Goal: Task Accomplishment & Management: Complete application form

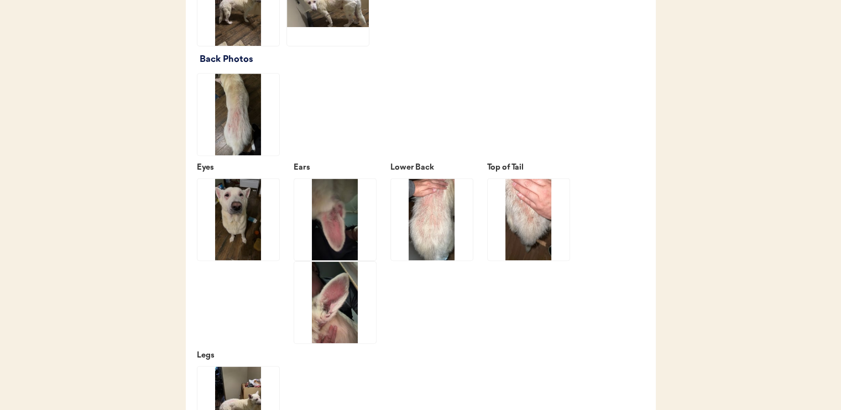
scroll to position [1549, 0]
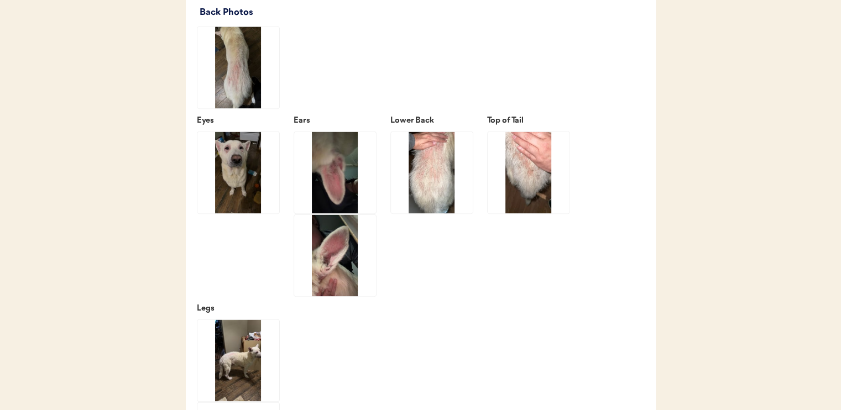
click at [339, 201] on img at bounding box center [335, 173] width 82 height 82
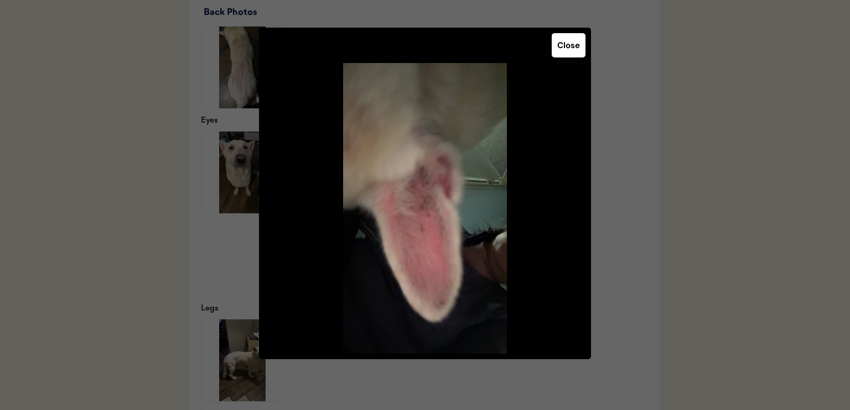
click at [577, 49] on button "Close" at bounding box center [568, 45] width 34 height 24
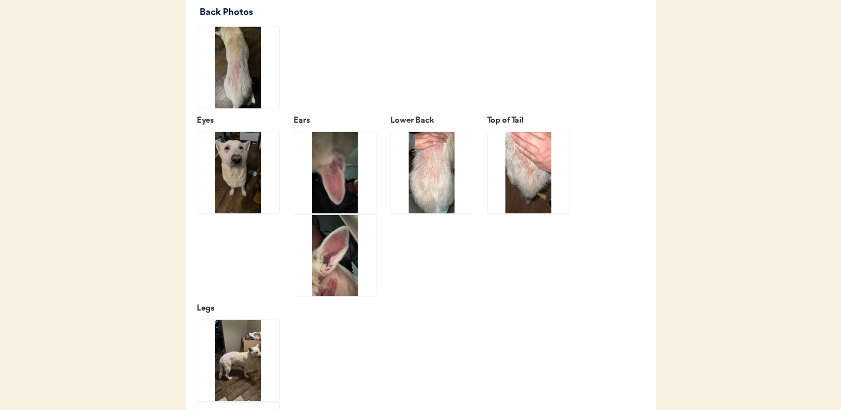
click at [332, 188] on img at bounding box center [335, 173] width 82 height 82
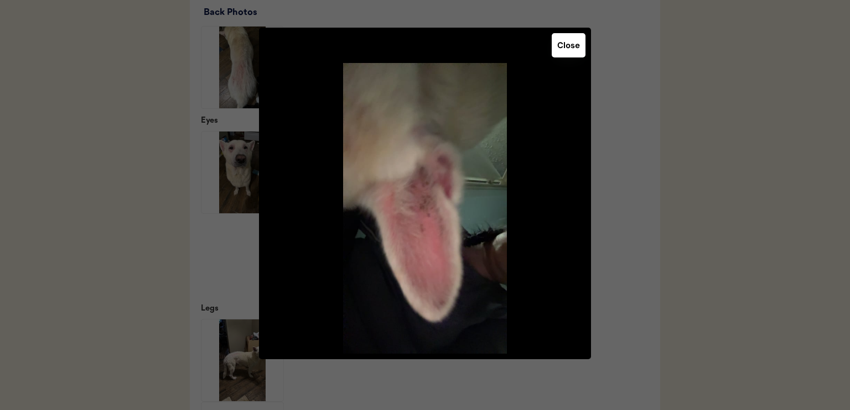
click at [577, 46] on button "Close" at bounding box center [568, 45] width 34 height 24
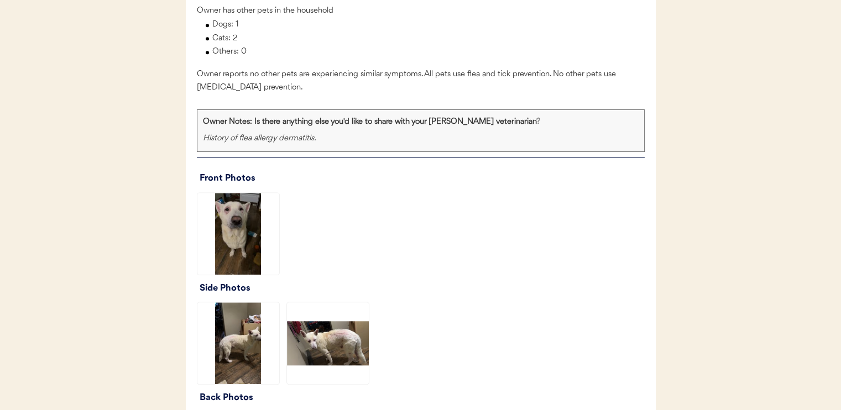
scroll to position [1162, 0]
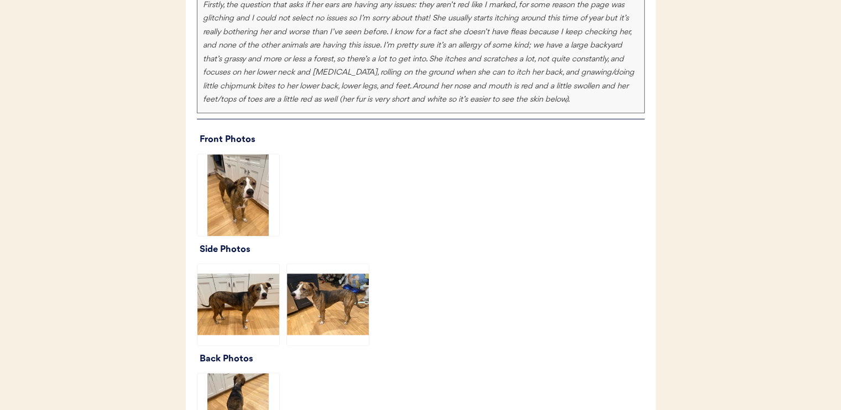
scroll to position [1327, 0]
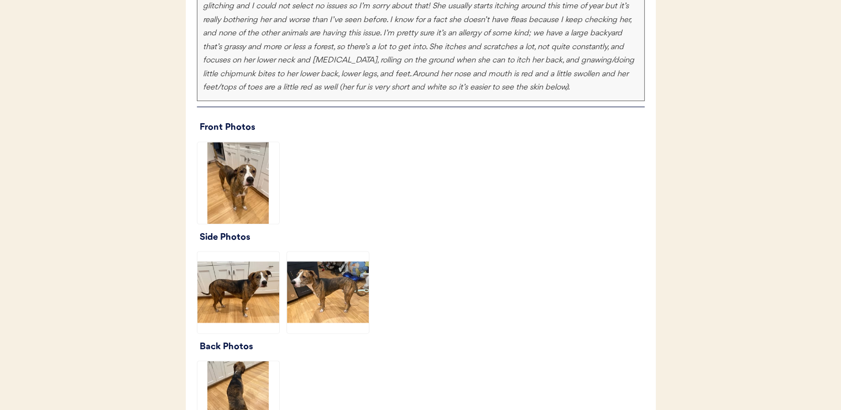
click at [248, 205] on img at bounding box center [238, 183] width 82 height 82
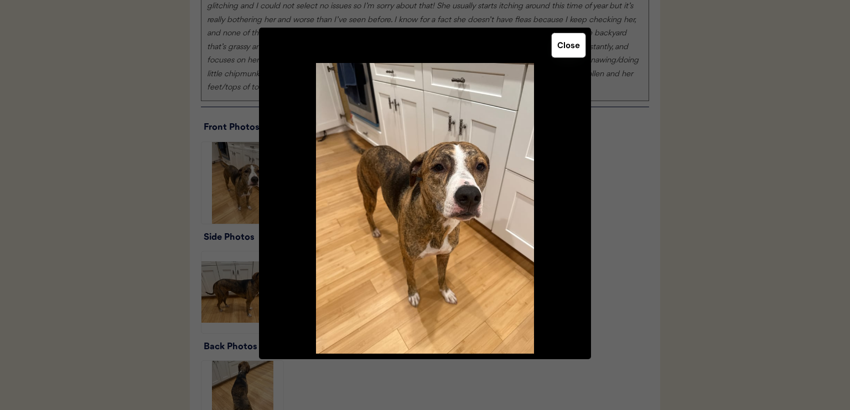
click at [575, 45] on button "Close" at bounding box center [568, 45] width 34 height 24
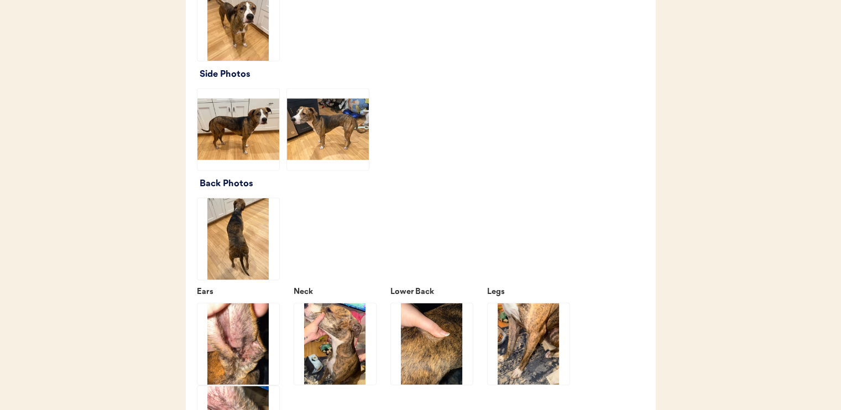
scroll to position [1493, 0]
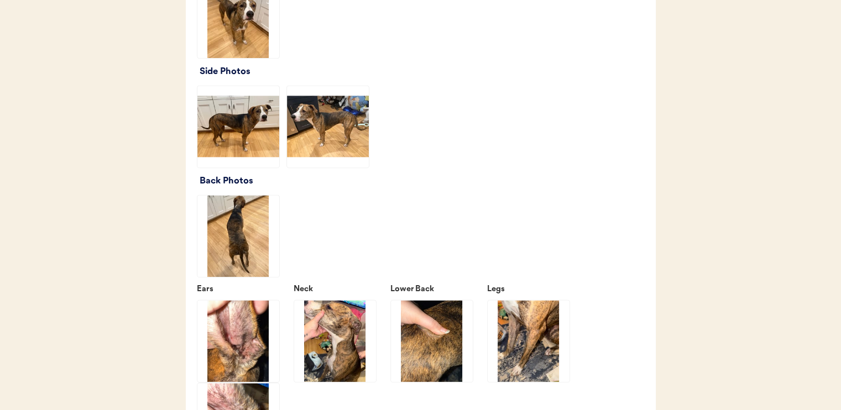
click at [226, 149] on img at bounding box center [238, 127] width 82 height 82
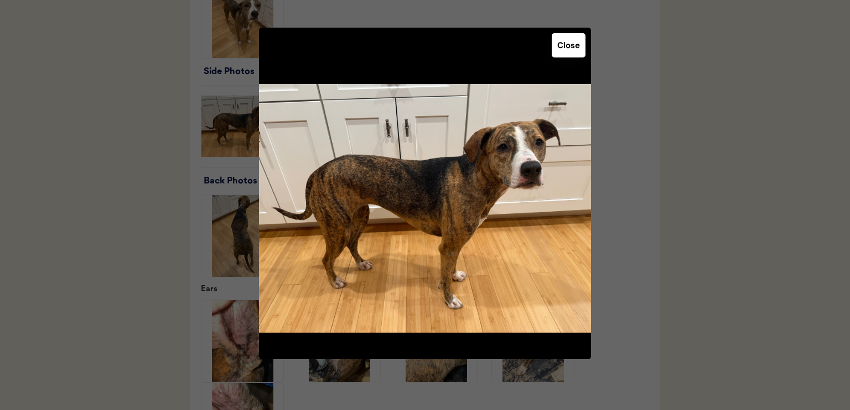
click at [566, 53] on button "Close" at bounding box center [568, 45] width 34 height 24
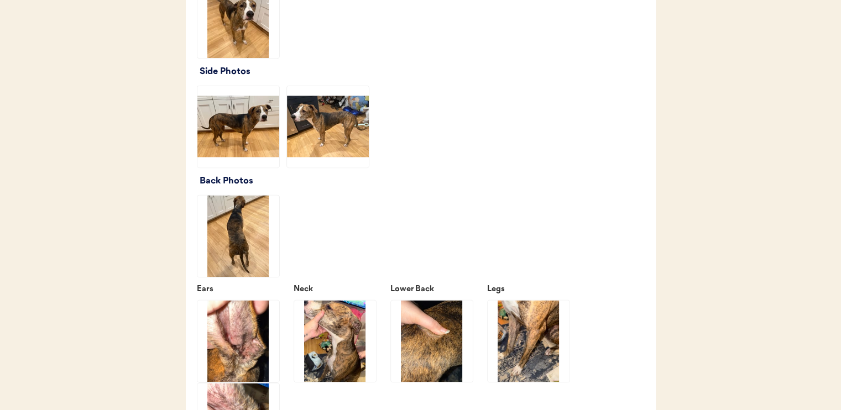
click at [338, 158] on img at bounding box center [328, 127] width 82 height 82
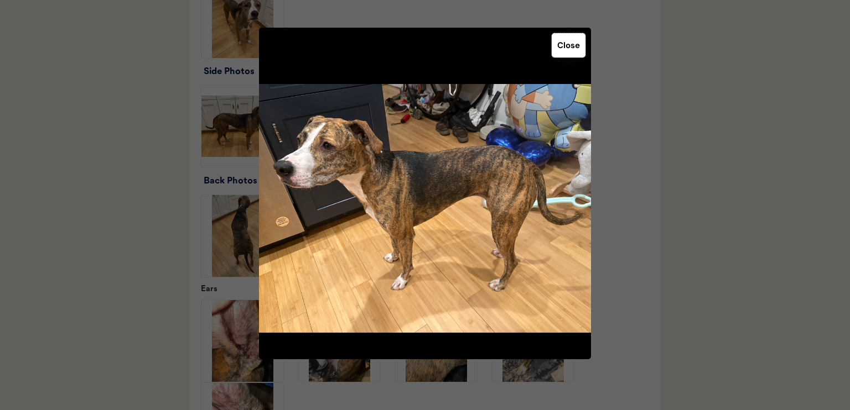
click at [566, 44] on button "Close" at bounding box center [568, 45] width 34 height 24
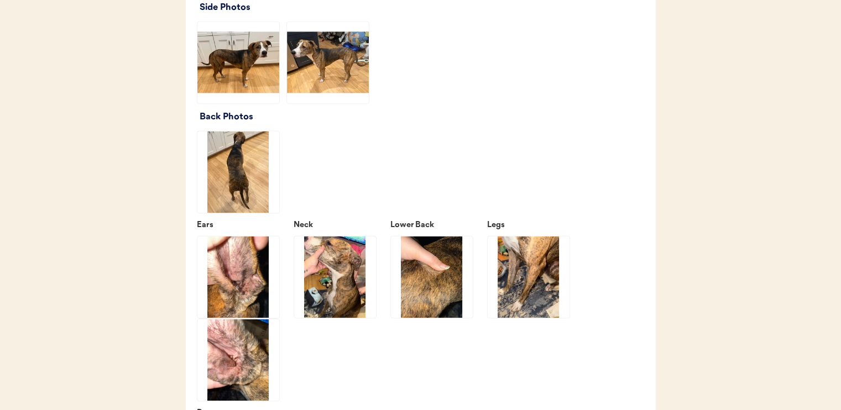
scroll to position [1604, 0]
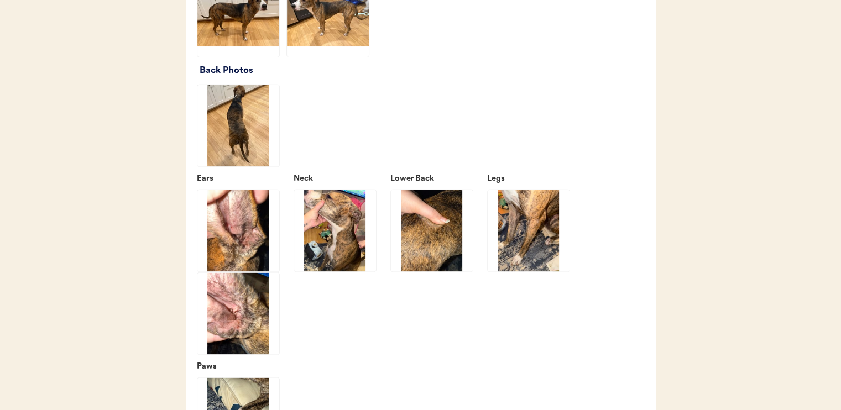
click at [261, 127] on img at bounding box center [238, 126] width 82 height 82
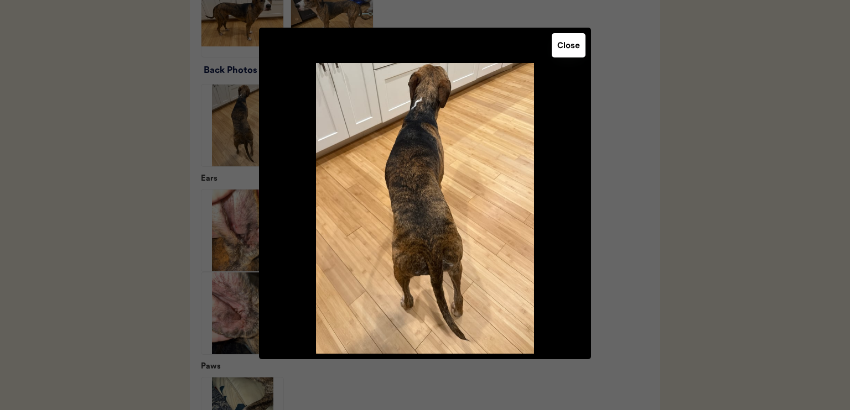
click at [560, 52] on button "Close" at bounding box center [568, 45] width 34 height 24
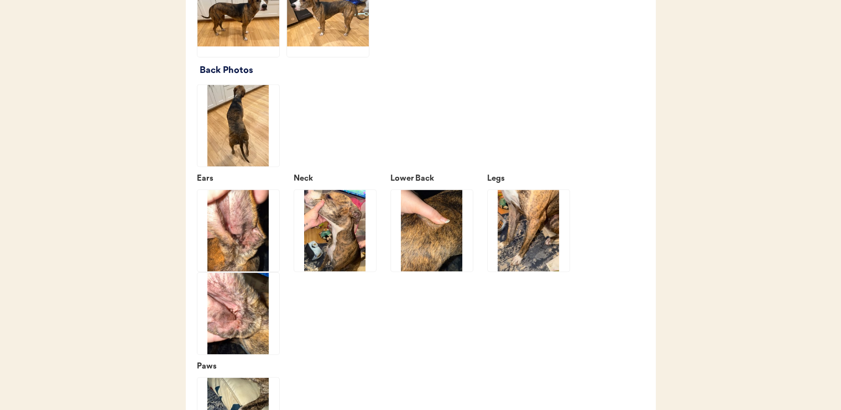
click at [262, 243] on img at bounding box center [238, 231] width 82 height 82
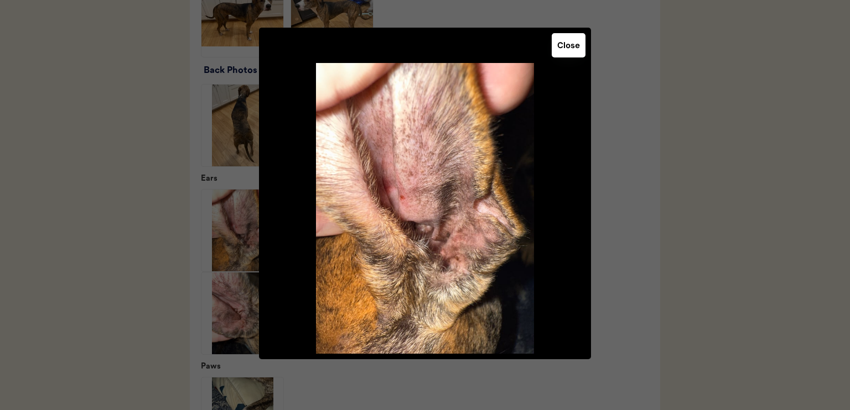
click at [566, 46] on button "Close" at bounding box center [568, 45] width 34 height 24
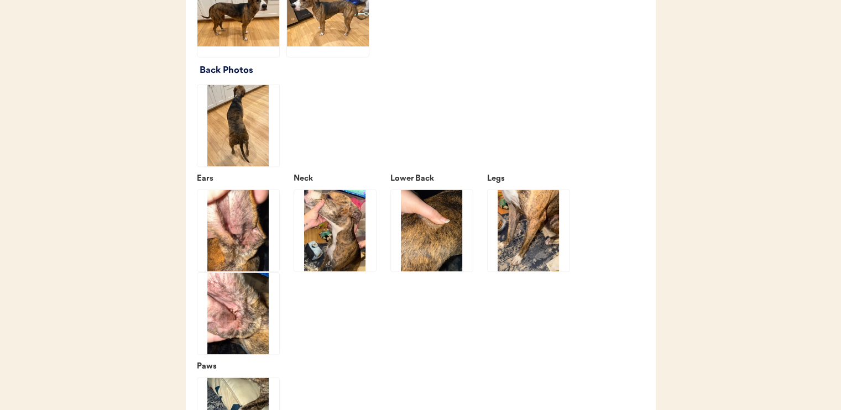
click at [237, 327] on img at bounding box center [238, 314] width 82 height 82
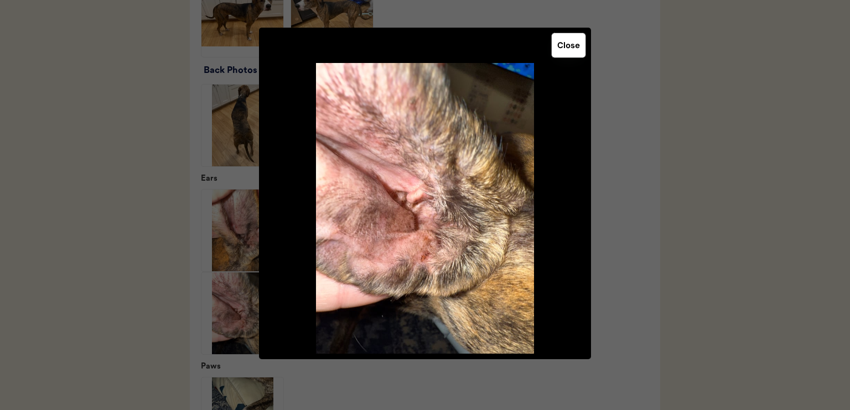
click at [564, 40] on button "Close" at bounding box center [568, 45] width 34 height 24
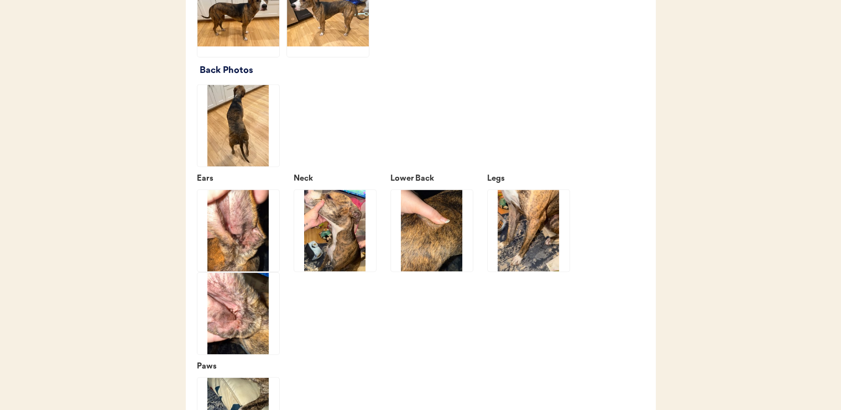
click at [335, 247] on img at bounding box center [335, 231] width 82 height 82
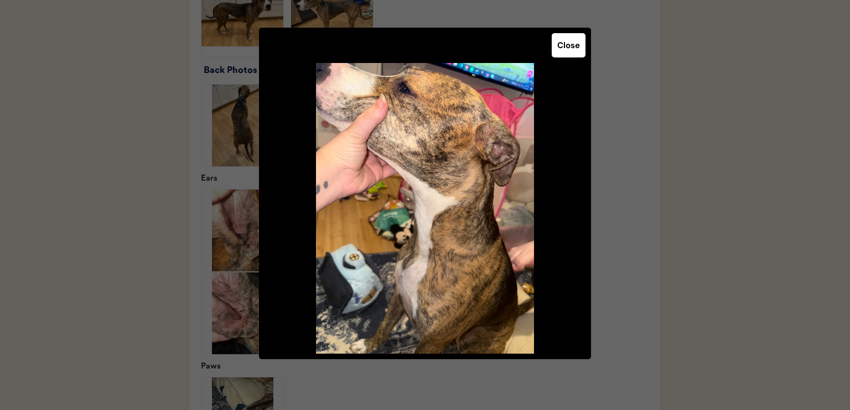
click at [577, 50] on button "Close" at bounding box center [568, 45] width 34 height 24
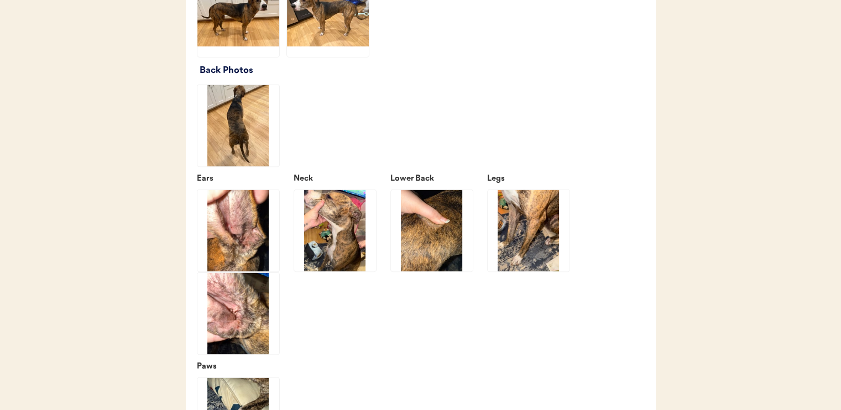
click at [442, 246] on img at bounding box center [432, 231] width 82 height 82
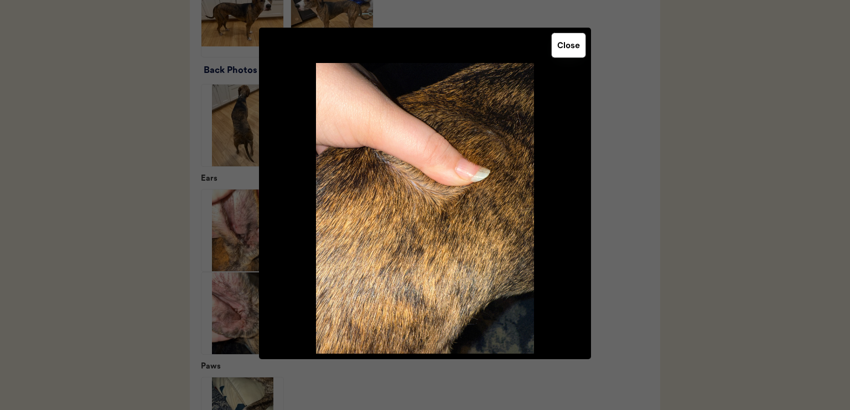
click at [564, 45] on button "Close" at bounding box center [568, 45] width 34 height 24
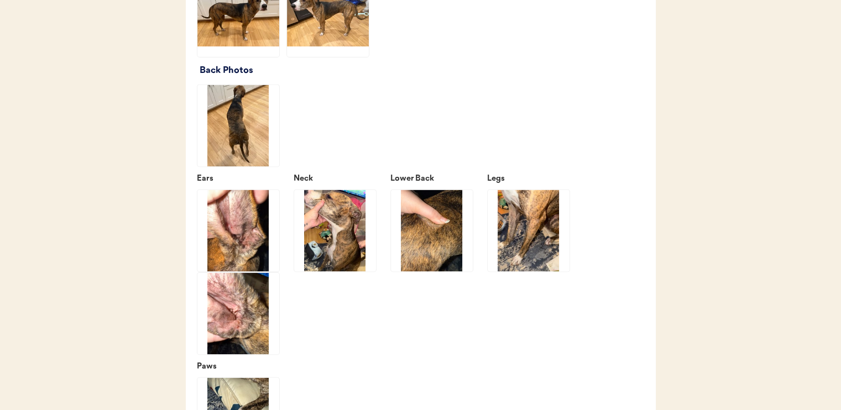
click at [513, 261] on img at bounding box center [529, 231] width 82 height 82
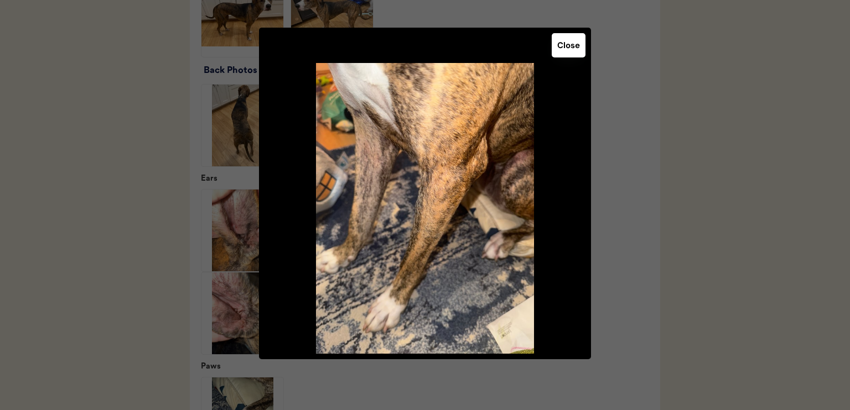
click at [573, 39] on button "Close" at bounding box center [568, 45] width 34 height 24
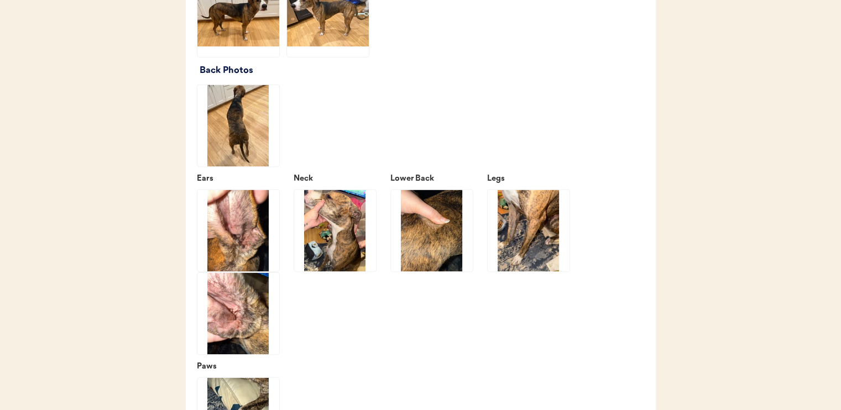
click at [325, 233] on img at bounding box center [335, 231] width 82 height 82
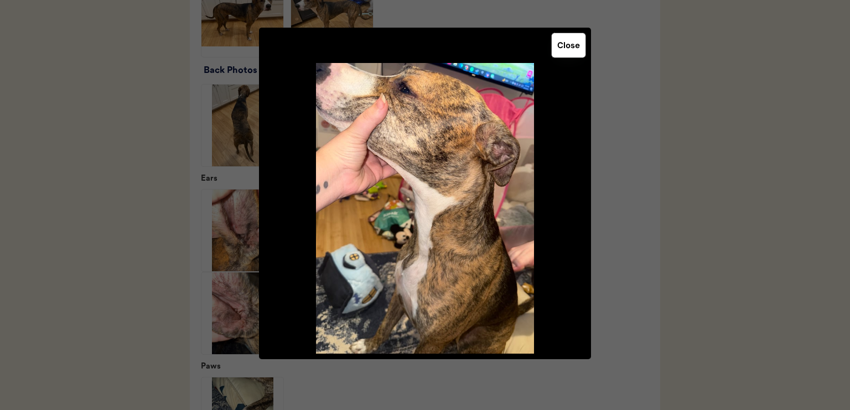
click at [580, 40] on button "Close" at bounding box center [568, 45] width 34 height 24
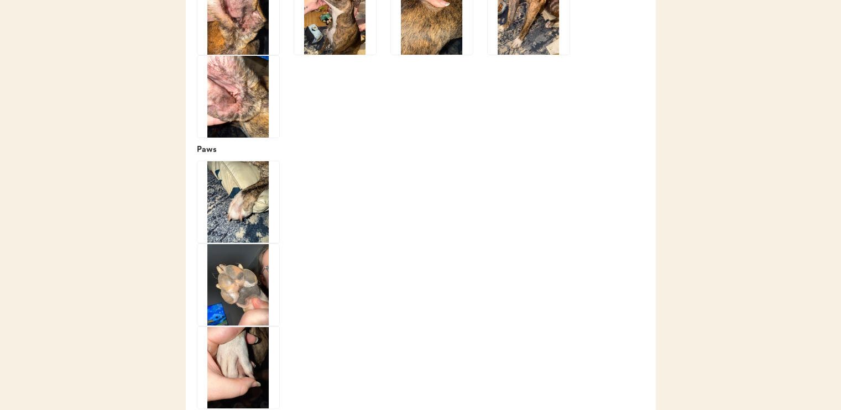
scroll to position [1825, 0]
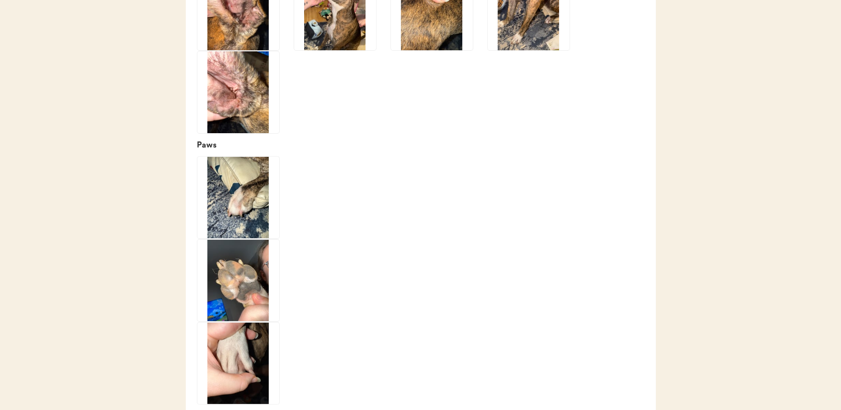
click at [264, 223] on img at bounding box center [238, 198] width 82 height 82
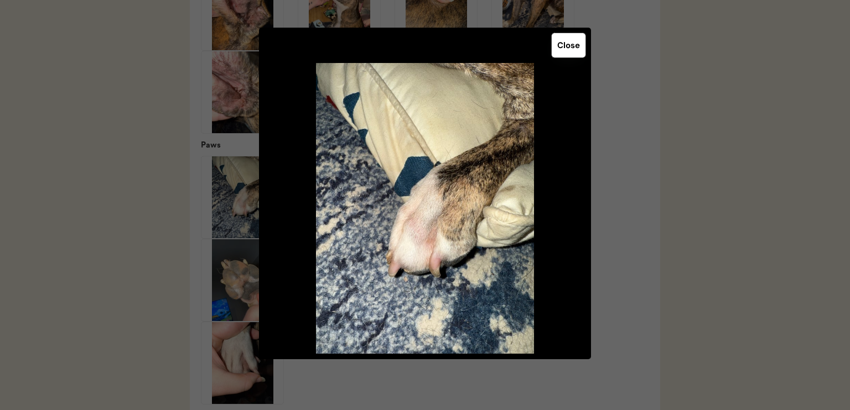
click at [569, 49] on button "Close" at bounding box center [568, 45] width 34 height 24
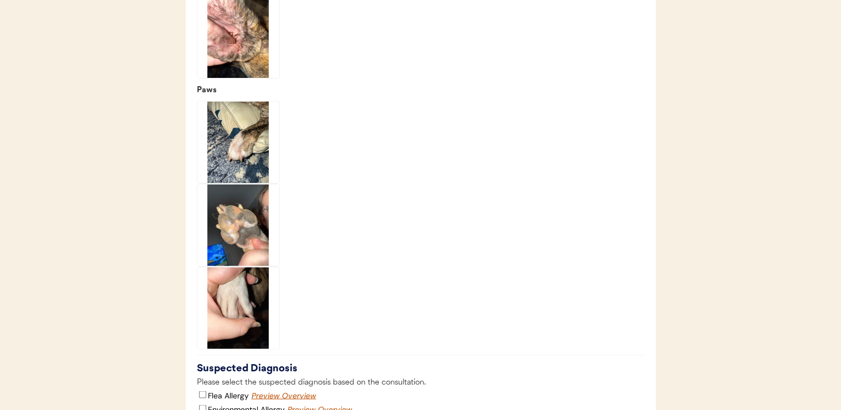
scroll to position [1936, 0]
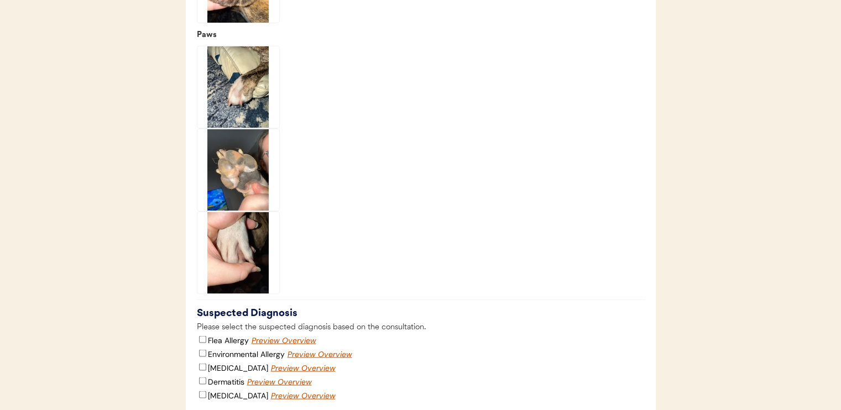
click at [254, 179] on img at bounding box center [238, 170] width 82 height 82
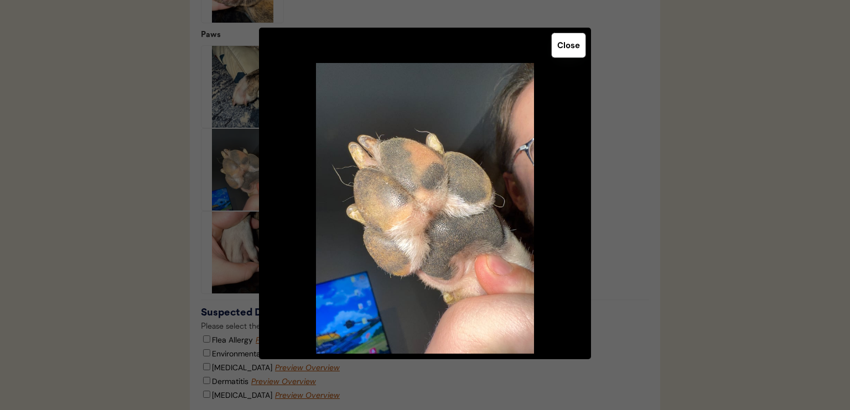
click at [566, 48] on button "Close" at bounding box center [568, 45] width 34 height 24
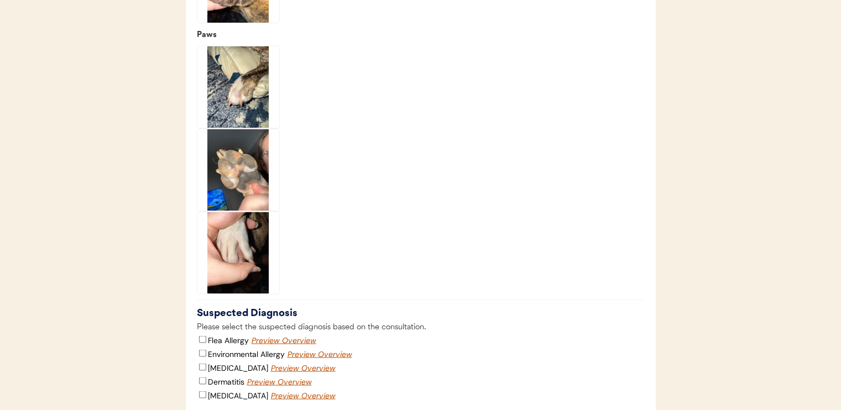
click at [239, 277] on img at bounding box center [238, 253] width 82 height 82
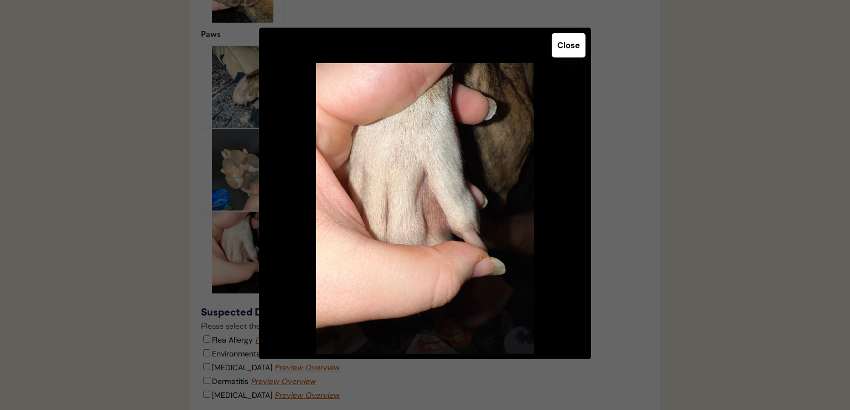
click at [580, 43] on button "Close" at bounding box center [568, 45] width 34 height 24
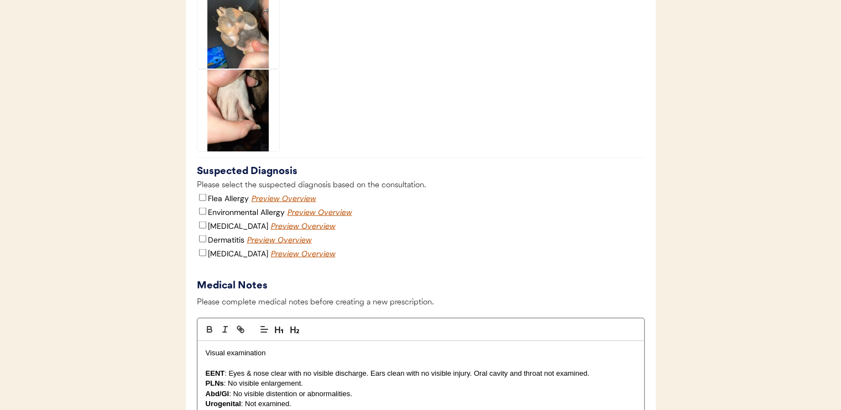
scroll to position [2102, 0]
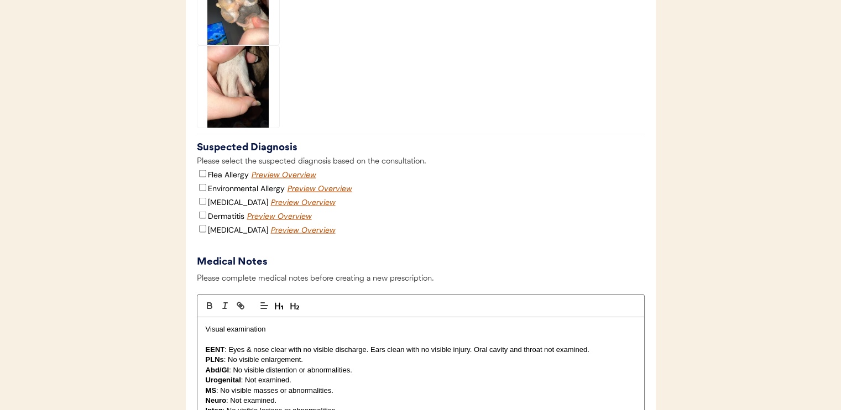
click at [215, 193] on label "Environmental Allergy" at bounding box center [246, 188] width 77 height 10
click at [206, 191] on input "Environmental Allergy" at bounding box center [202, 187] width 7 height 7
checkbox input "true"
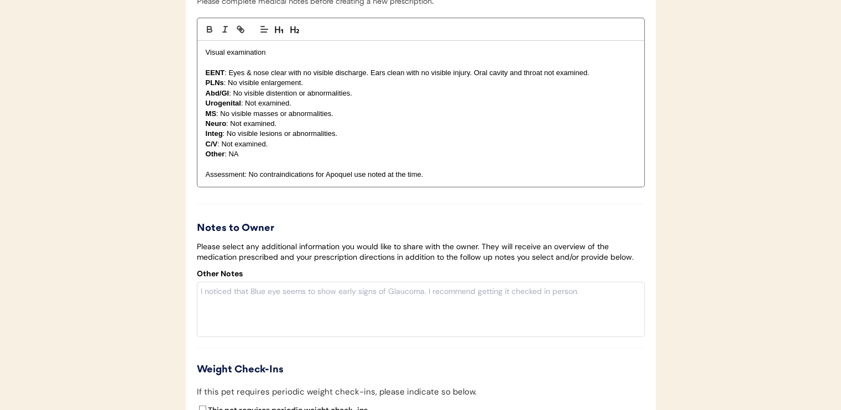
scroll to position [2323, 0]
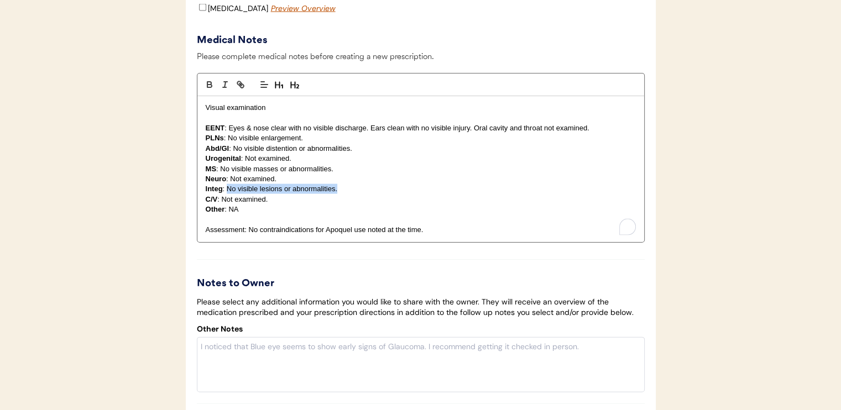
drag, startPoint x: 227, startPoint y: 199, endPoint x: 342, endPoint y: 199, distance: 115.0
click at [342, 194] on p "Integ : No visible lesions or abnormalities." at bounding box center [421, 189] width 430 height 10
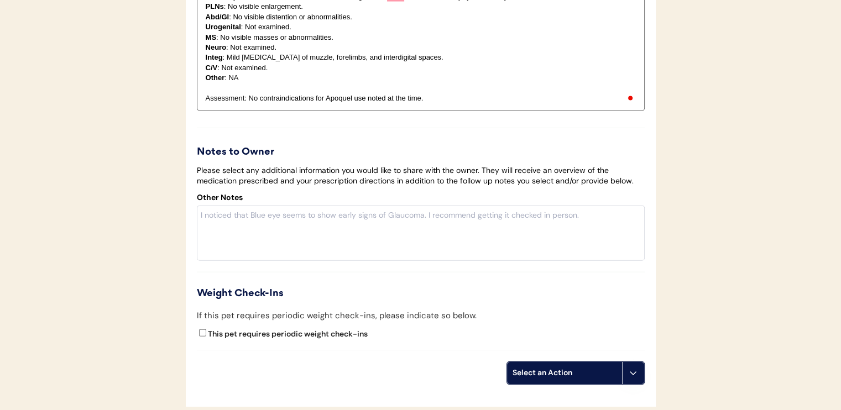
scroll to position [2544, 0]
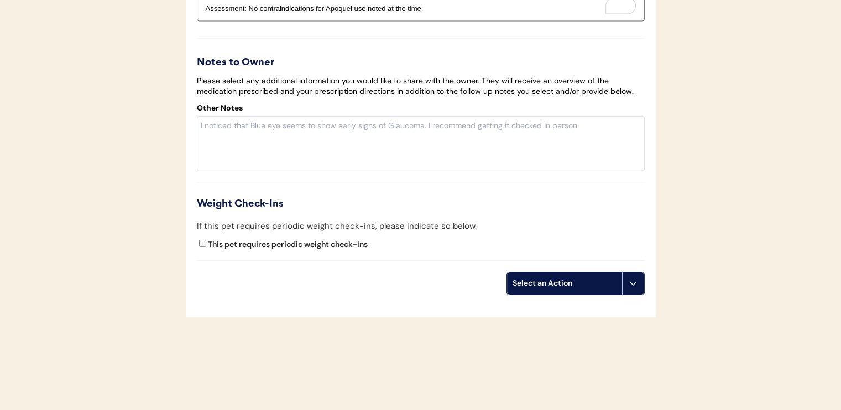
click at [513, 289] on div "Select an Action" at bounding box center [565, 283] width 104 height 11
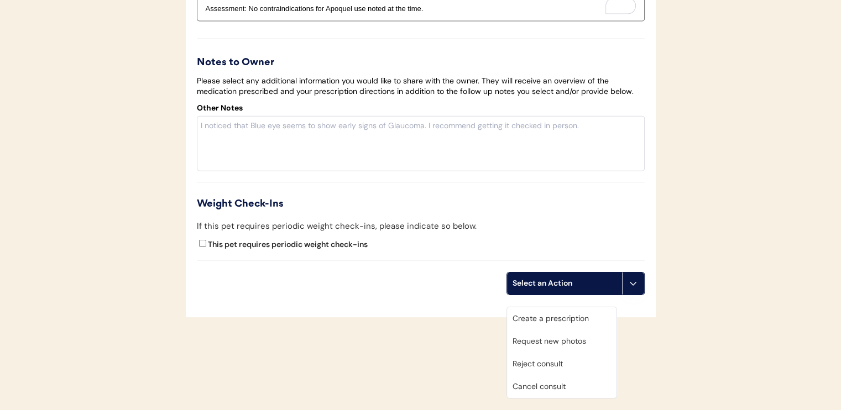
click at [539, 317] on div "Create a prescription" at bounding box center [562, 319] width 110 height 23
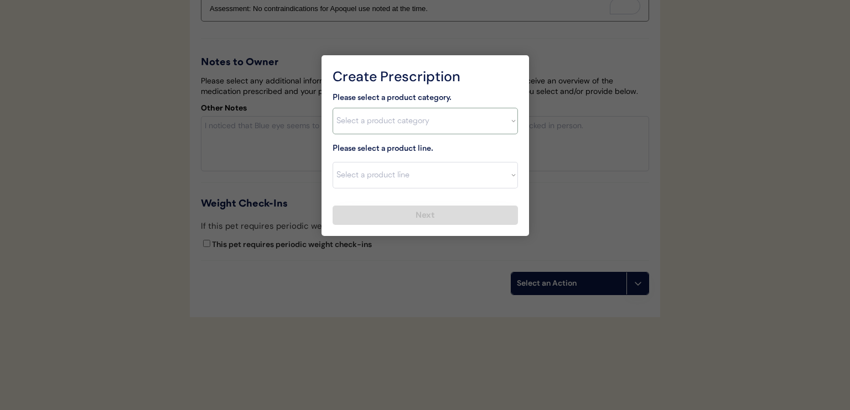
click at [414, 117] on select "Select a product category [MEDICAL_DATA] Antibiotics Anxiety Combo [MEDICAL_DAT…" at bounding box center [424, 121] width 185 height 27
select select ""[MEDICAL_DATA]""
click at [332, 108] on select "Select a product category [MEDICAL_DATA] Antibiotics Anxiety Combo [MEDICAL_DAT…" at bounding box center [424, 121] width 185 height 27
click at [425, 176] on select "Select a product line Apoquel Chewable Tablet Apoquel Tablet [MEDICAL_DATA] Der…" at bounding box center [424, 175] width 185 height 27
select select ""Apoquel Tablet""
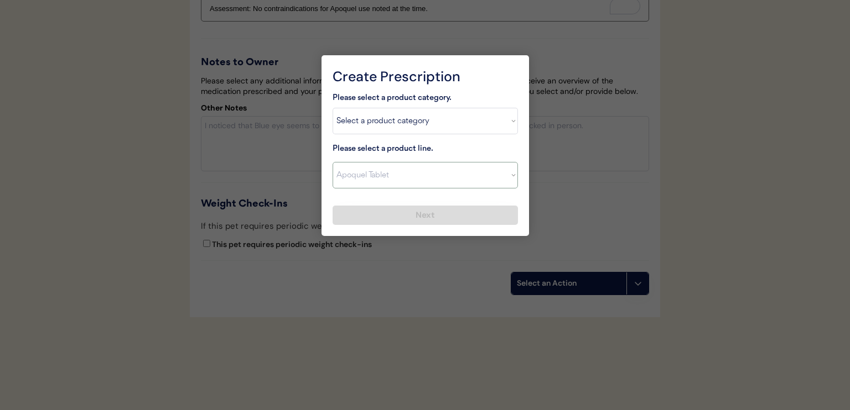
click at [332, 162] on select "Select a product line Apoquel Chewable Tablet Apoquel Tablet [MEDICAL_DATA] Der…" at bounding box center [424, 175] width 185 height 27
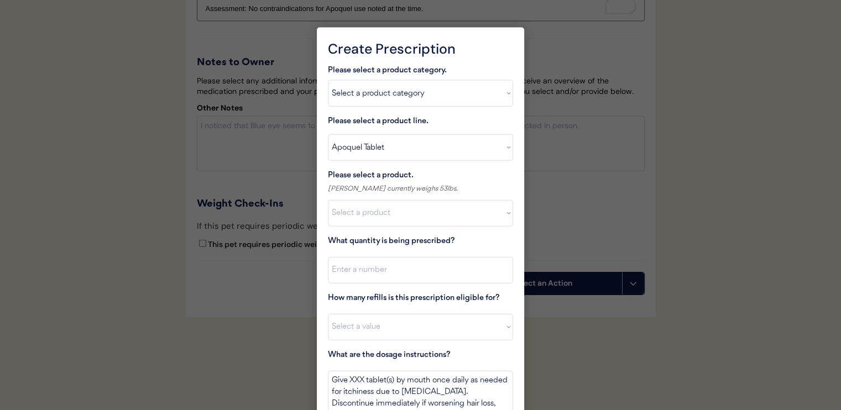
click at [765, 187] on div at bounding box center [420, 205] width 841 height 410
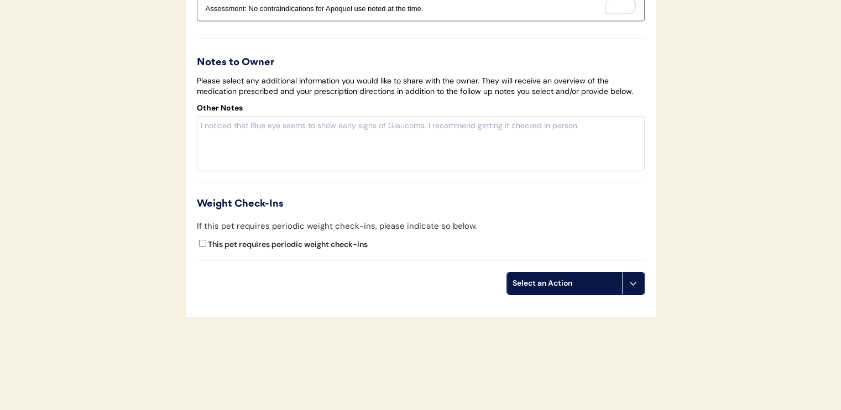
click at [606, 289] on div "Select an Action" at bounding box center [565, 283] width 104 height 11
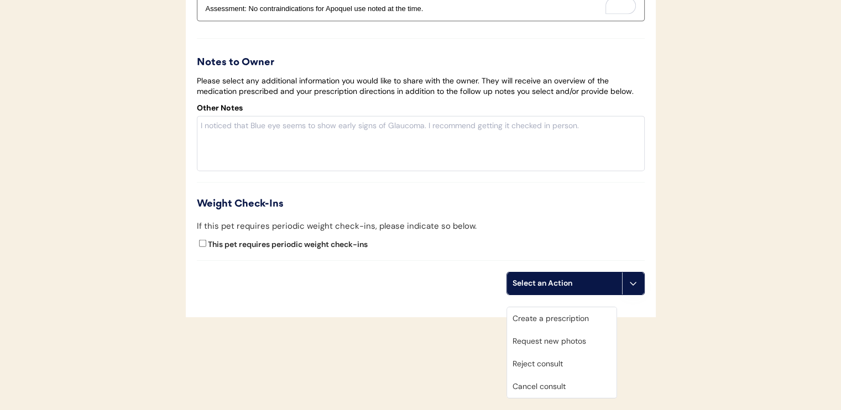
click at [588, 310] on div "Create a prescription" at bounding box center [562, 319] width 110 height 23
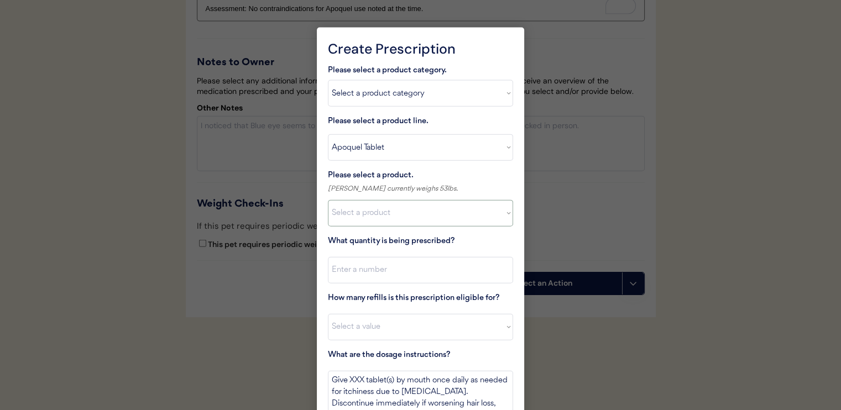
click at [416, 220] on select "Select a product Apoquel Tablet (16 mg) Apoquel Tablet (3.6 mg) Apoquel Tablet …" at bounding box center [420, 213] width 185 height 27
select select ""1348695171700984260__LOOKUP__1720647054590x322599372364987400""
click at [328, 200] on select "Select a product Apoquel Tablet (16 mg) Apoquel Tablet (3.6 mg) Apoquel Tablet …" at bounding box center [420, 213] width 185 height 27
click at [425, 275] on input "input" at bounding box center [420, 270] width 185 height 27
type input "30"
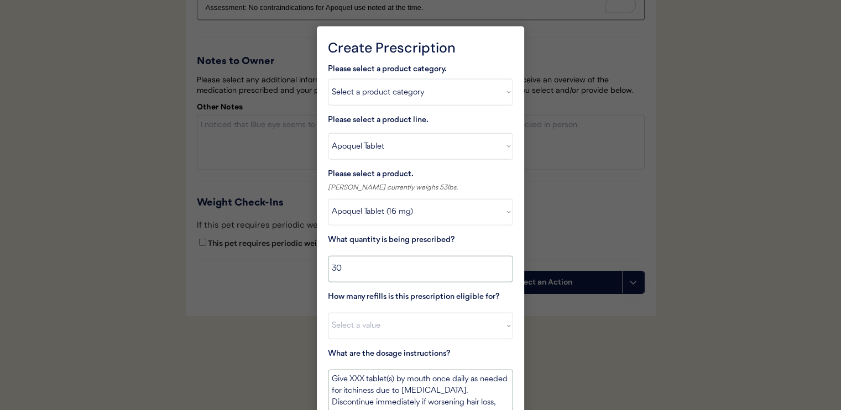
scroll to position [9, 0]
click at [413, 322] on select "Select a value 0 1 2 3 4 5 6 7 8 10 11" at bounding box center [420, 326] width 185 height 27
select select "11"
click at [328, 313] on select "Select a value 0 1 2 3 4 5 6 7 8 10 11" at bounding box center [420, 326] width 185 height 27
click at [356, 368] on div "What are the dosage instructions? Give XXX tablet(s) by mouth once daily as nee…" at bounding box center [420, 380] width 185 height 64
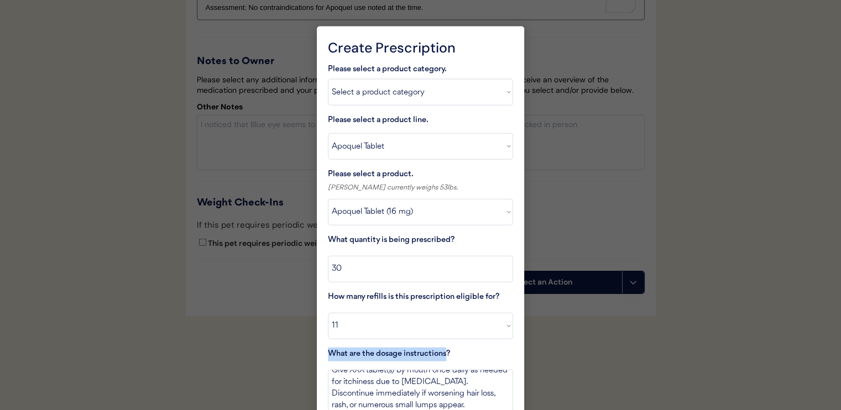
click at [356, 367] on div "What are the dosage instructions? Give XXX tablet(s) by mouth once daily as nee…" at bounding box center [420, 380] width 185 height 64
click at [359, 373] on textarea "Give XXX tablet(s) by mouth once daily as needed for itchiness due to [MEDICAL_…" at bounding box center [420, 390] width 185 height 41
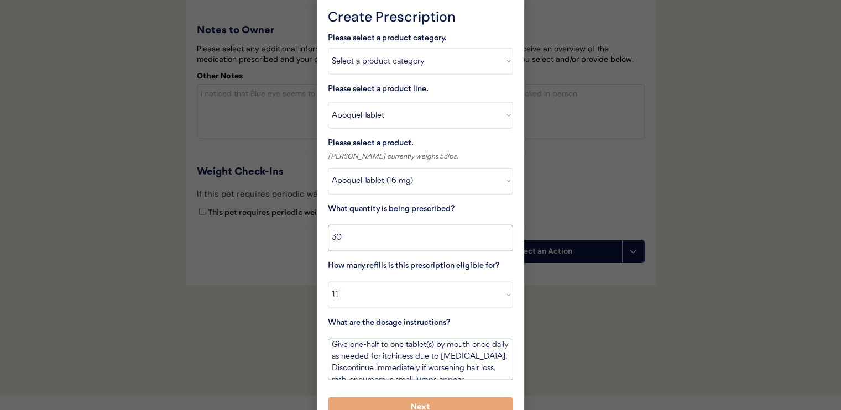
scroll to position [2593, 0]
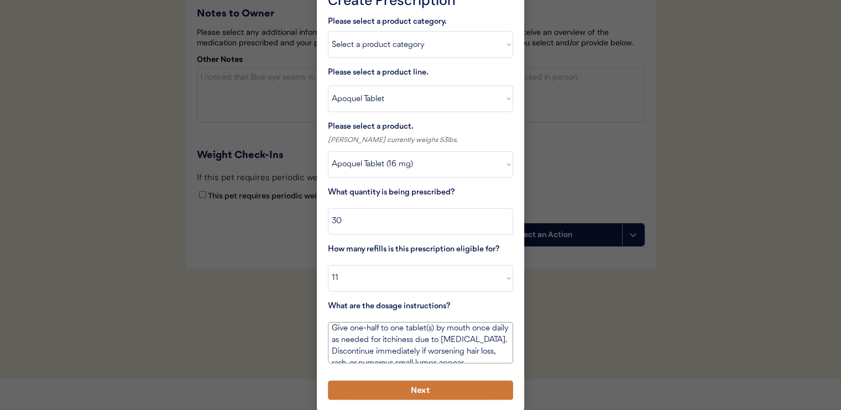
type textarea "Give one-half to one tablet(s) by mouth once daily as needed for itchiness due …"
click at [467, 382] on button "Next" at bounding box center [420, 390] width 185 height 19
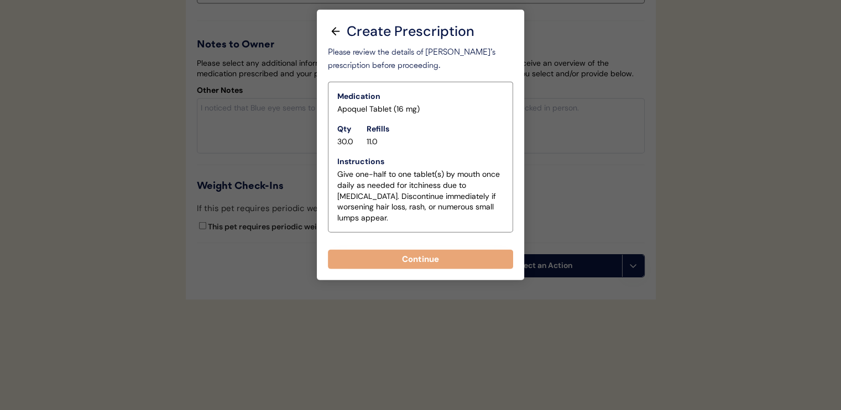
scroll to position [2574, 0]
click at [443, 250] on button "Continue" at bounding box center [420, 259] width 185 height 19
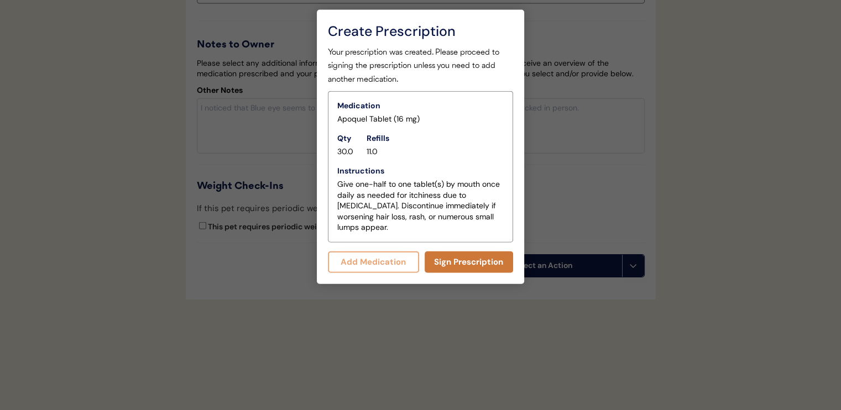
scroll to position [2597, 0]
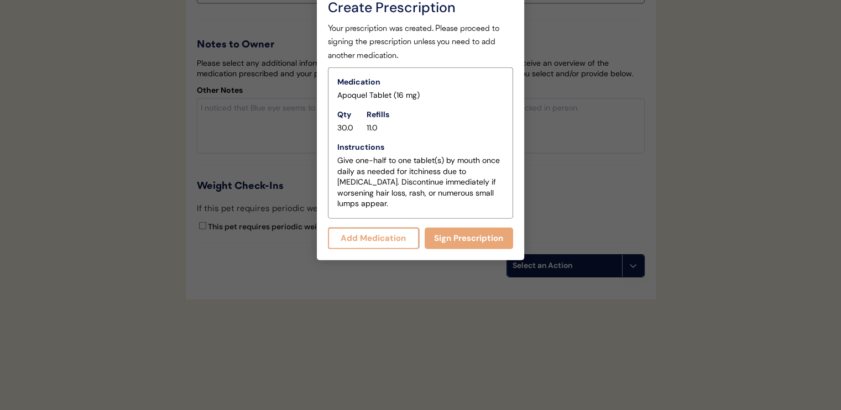
click at [373, 228] on button "Add Medication" at bounding box center [373, 239] width 91 height 22
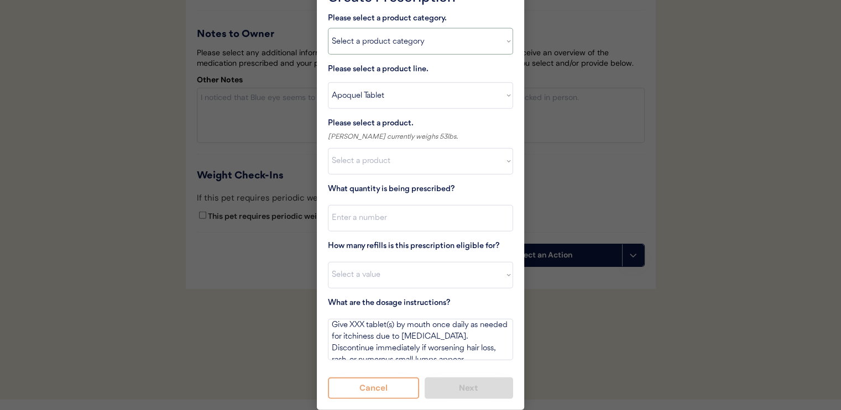
click at [383, 38] on select "Select a product category [MEDICAL_DATA] Antibiotics Anxiety Combo [MEDICAL_DAT…" at bounding box center [420, 41] width 185 height 27
select select ""flea___tick""
click at [328, 28] on select "Select a product category [MEDICAL_DATA] Antibiotics Anxiety Combo [MEDICAL_DAT…" at bounding box center [420, 41] width 185 height 27
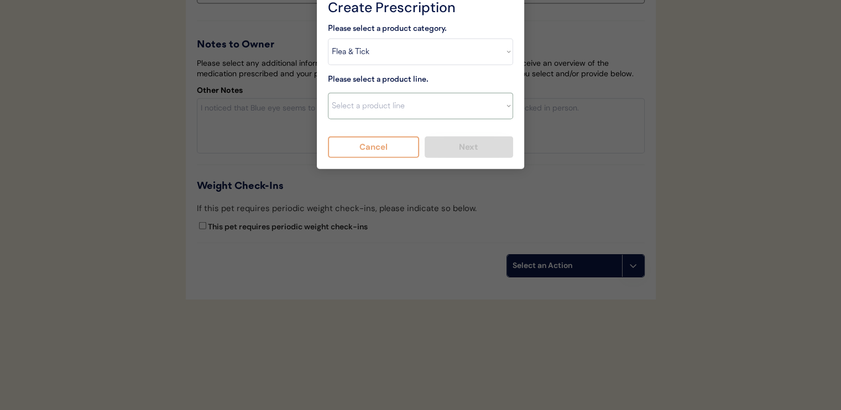
click at [393, 99] on select "Select a product line Advantix II Bravecto 1 Month Bravecto 1 Month (3 Month) B…" at bounding box center [420, 106] width 185 height 27
select select ""NexGard""
click at [328, 93] on select "Select a product line Advantix II Bravecto 1 Month Bravecto 1 Month (3 Month) B…" at bounding box center [420, 106] width 185 height 27
type textarea "Give one chew by mouth every 30 days year round to control external parasites. …"
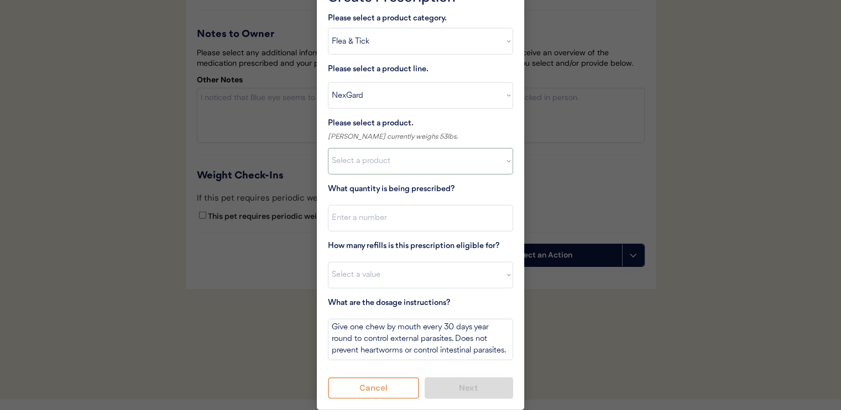
click at [403, 154] on select "Select a product NexGard, 4 - 10lbs NexGard, 10.1 - 24lbs NexGard, 24.1 - 60lbs…" at bounding box center [420, 161] width 185 height 27
select select ""1348695171700984260__LOOKUP__1670802168528x104437410217383500""
click at [328, 148] on select "Select a product NexGard, 4 - 10lbs NexGard, 10.1 - 24lbs NexGard, 24.1 - 60lbs…" at bounding box center [420, 161] width 185 height 27
click at [410, 223] on input "input" at bounding box center [420, 218] width 185 height 27
type input "1"
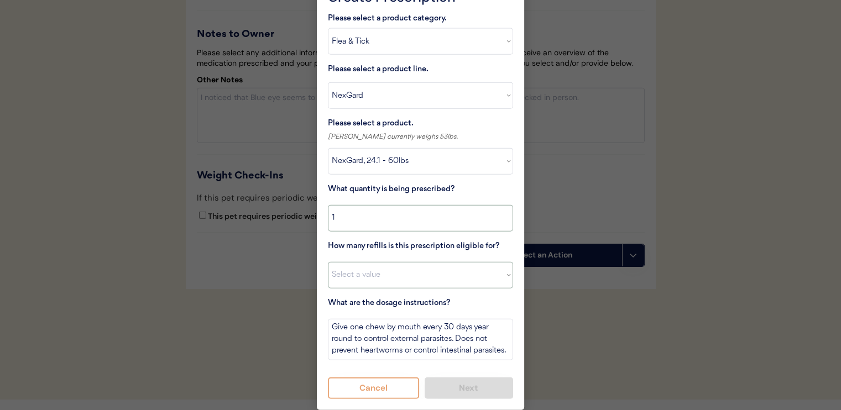
click at [402, 278] on select "Select a value 0 1 2 3 4 5 6 7 8 10 11" at bounding box center [420, 275] width 185 height 27
select select "11"
click at [328, 262] on select "Select a value 0 1 2 3 4 5 6 7 8 10 11" at bounding box center [420, 275] width 185 height 27
click at [466, 389] on button "Next" at bounding box center [469, 389] width 89 height 22
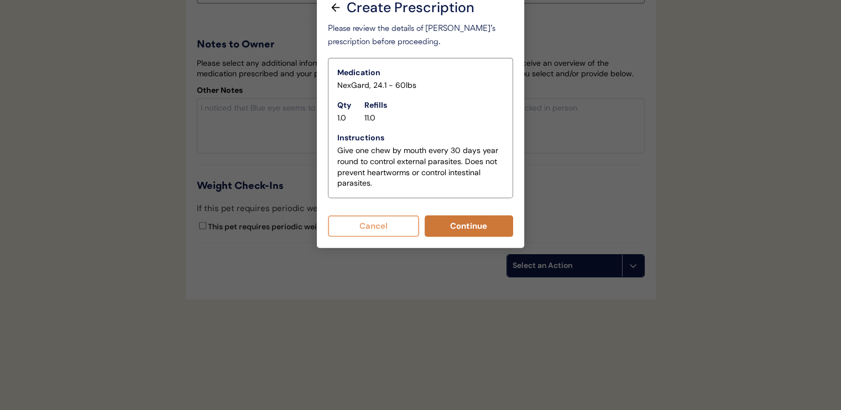
click at [474, 216] on button "Continue" at bounding box center [469, 227] width 89 height 22
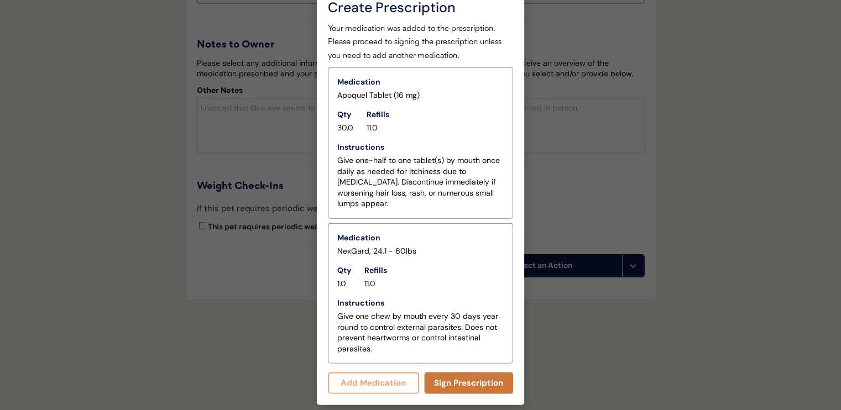
click at [471, 373] on button "Sign Prescription" at bounding box center [469, 384] width 89 height 22
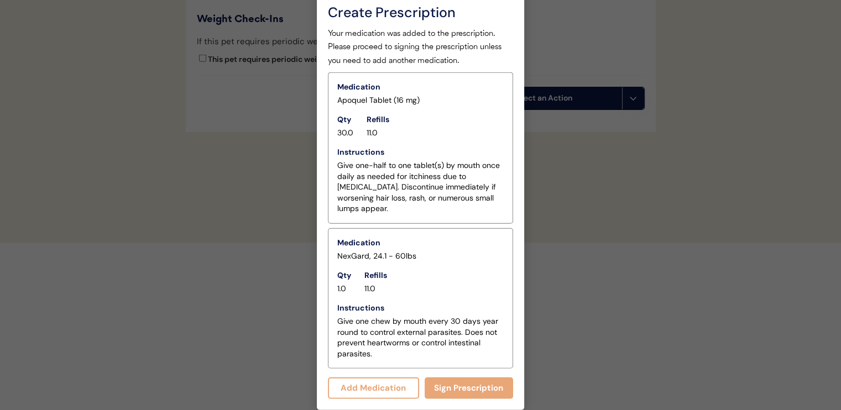
scroll to position [2569, 0]
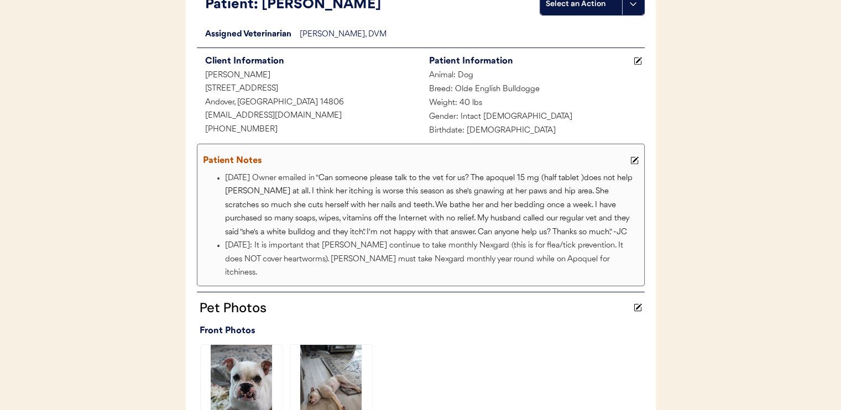
scroll to position [111, 0]
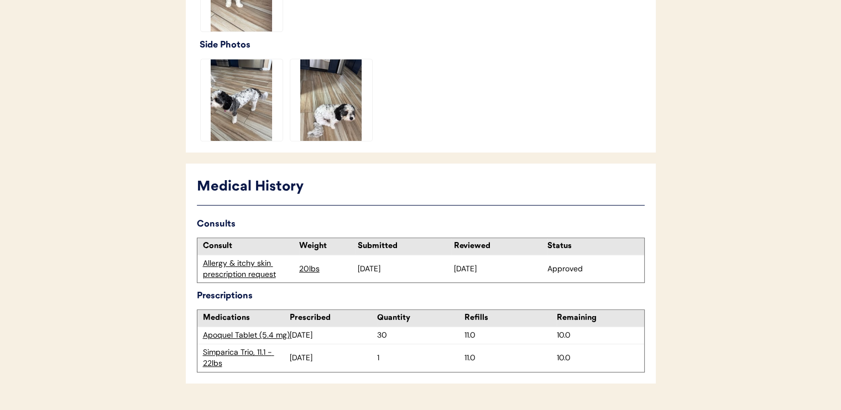
scroll to position [491, 0]
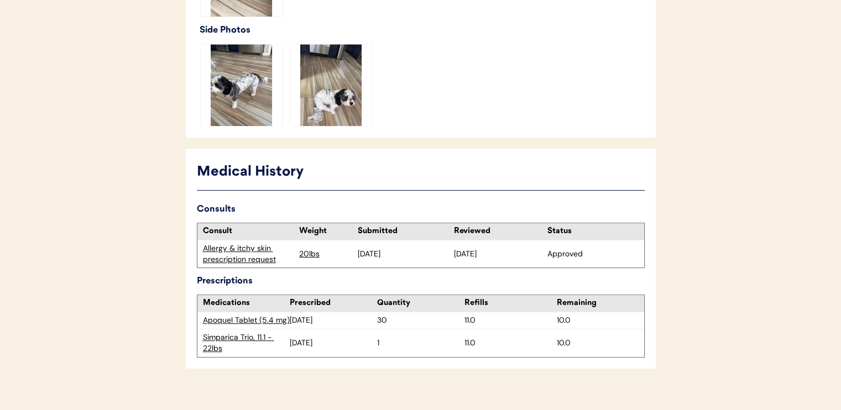
click at [215, 247] on div "Allergy & itchy skin prescription request" at bounding box center [248, 254] width 91 height 22
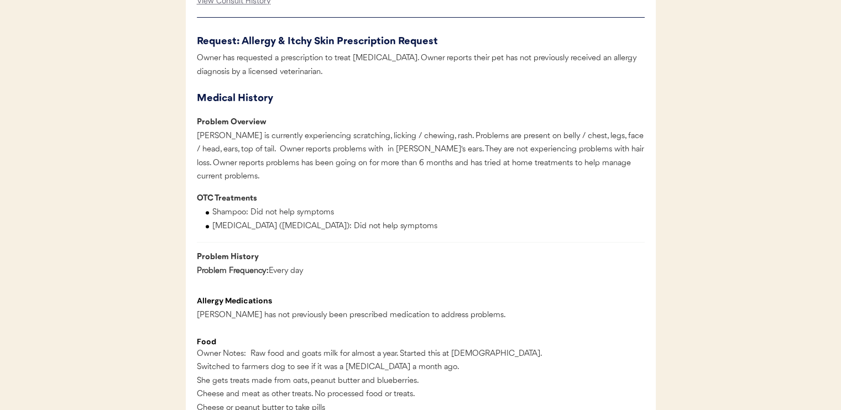
scroll to position [719, 0]
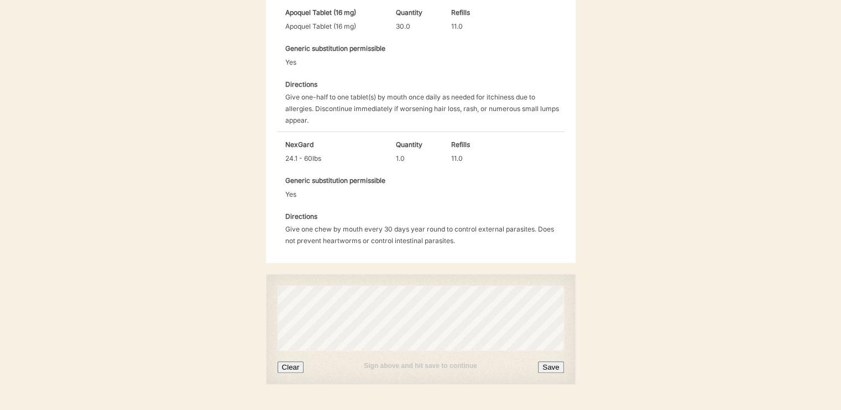
click at [559, 362] on button "Save" at bounding box center [550, 368] width 25 height 12
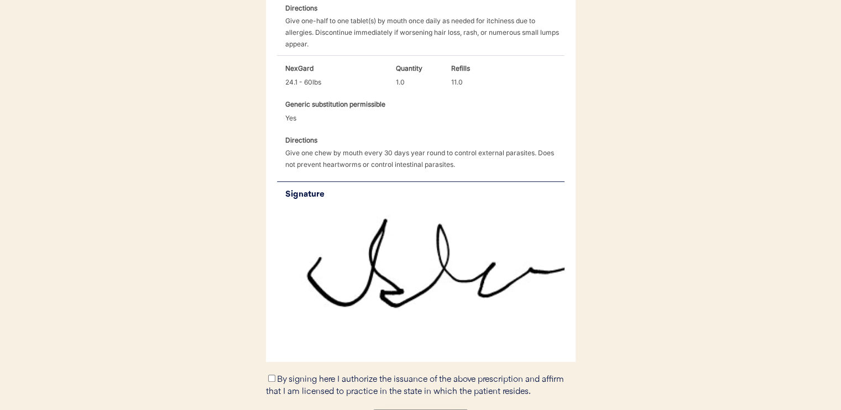
scroll to position [515, 0]
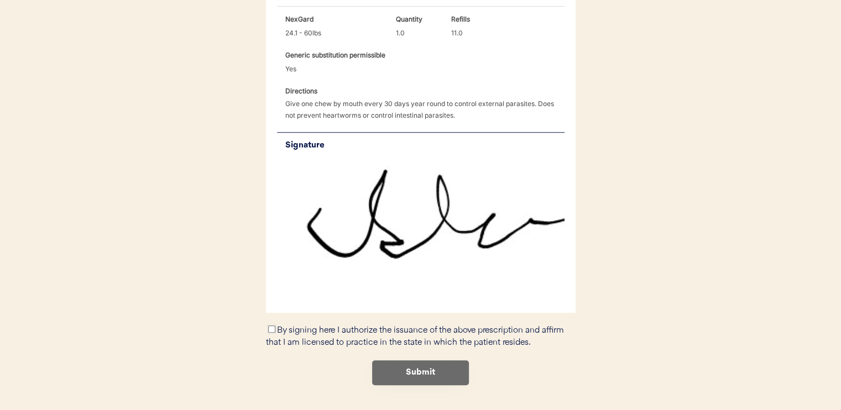
click at [269, 326] on input "By signing here I authorize the issuance of the above prescription and affirm t…" at bounding box center [271, 329] width 7 height 7
checkbox input "true"
click at [387, 361] on button "Submit" at bounding box center [420, 373] width 97 height 25
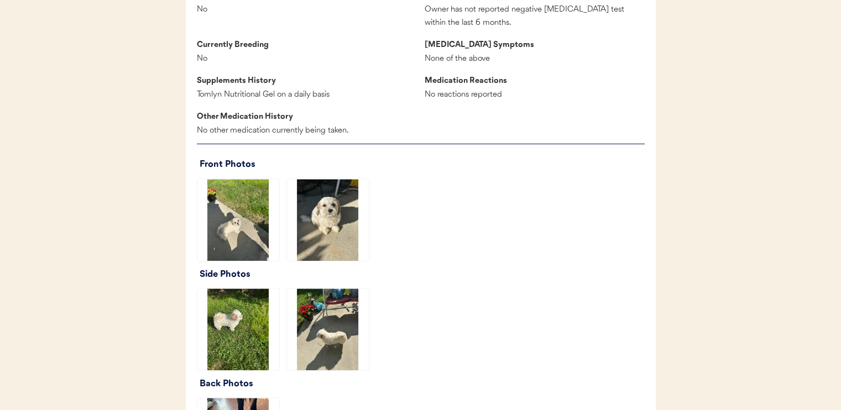
scroll to position [1106, 0]
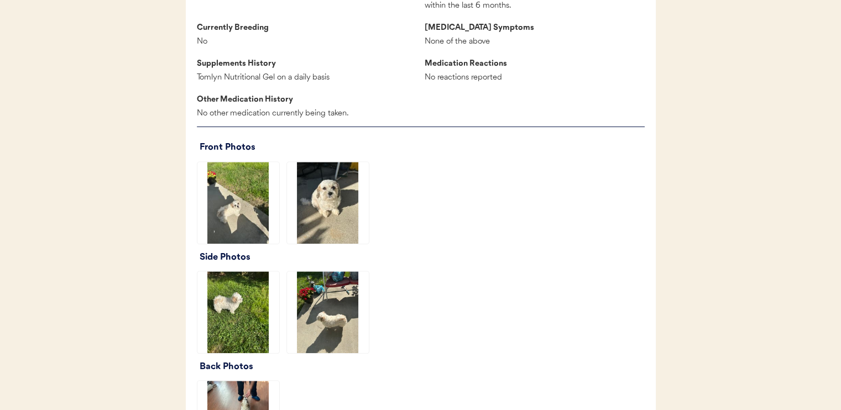
click at [336, 223] on img at bounding box center [328, 203] width 82 height 82
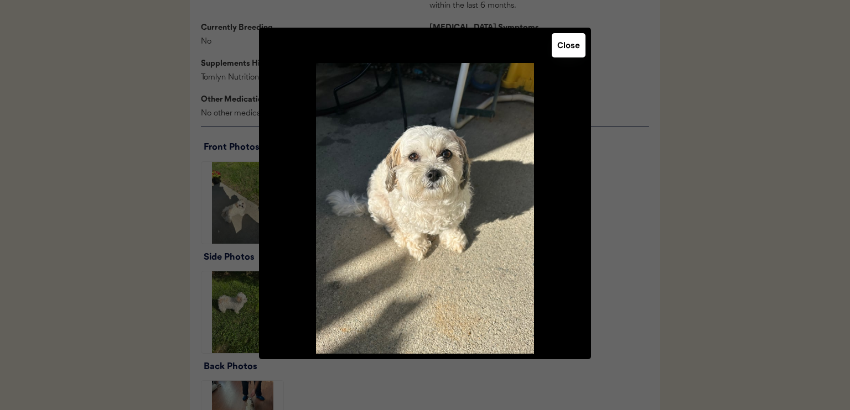
click at [566, 48] on button "Close" at bounding box center [568, 45] width 34 height 24
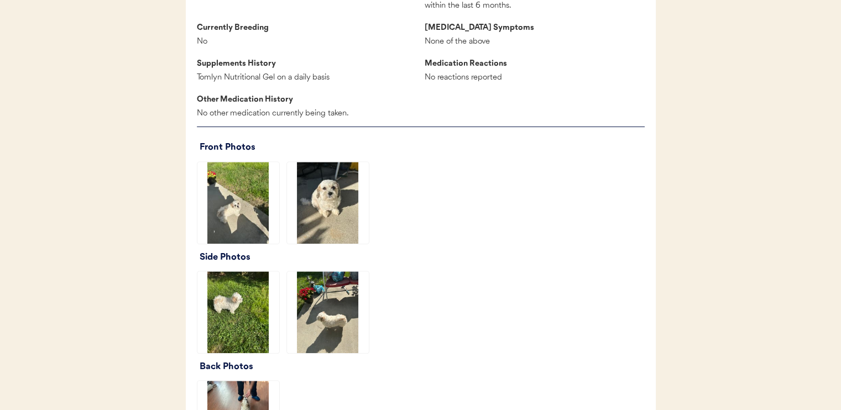
click at [243, 343] on img at bounding box center [238, 313] width 82 height 82
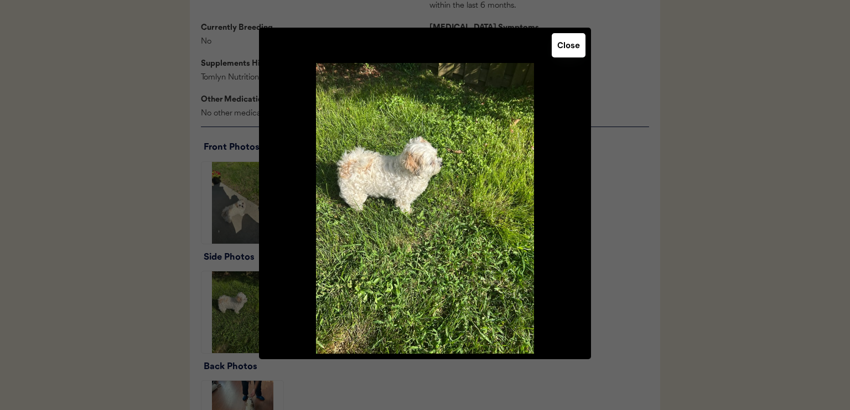
click at [560, 50] on button "Close" at bounding box center [568, 45] width 34 height 24
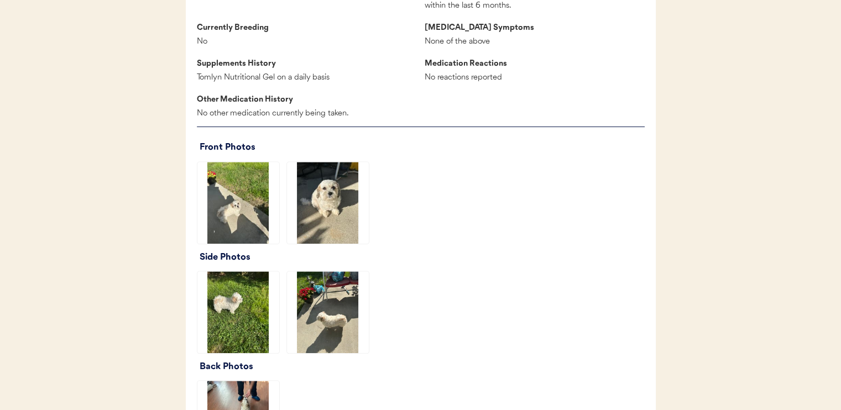
click at [350, 324] on img at bounding box center [328, 313] width 82 height 82
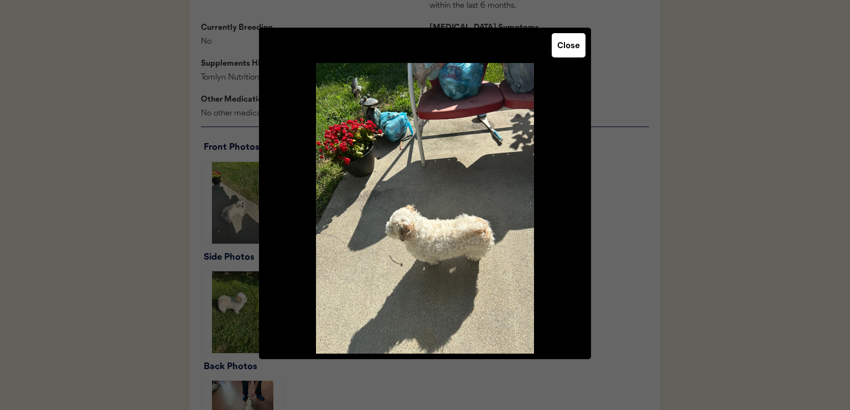
click at [573, 41] on button "Close" at bounding box center [568, 45] width 34 height 24
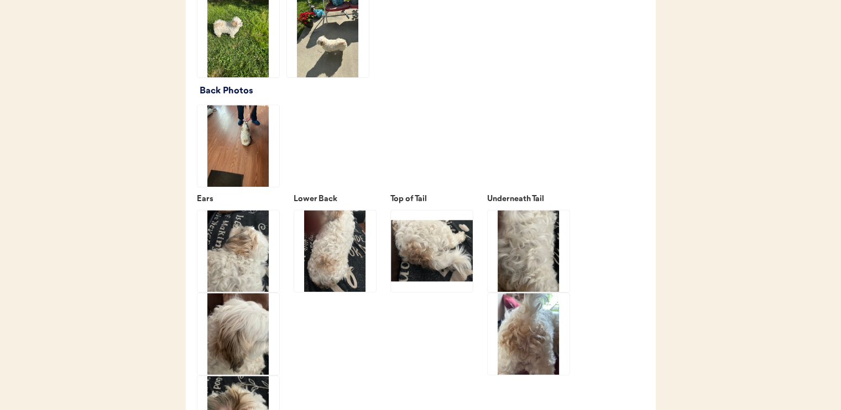
scroll to position [1383, 0]
click at [239, 149] on img at bounding box center [238, 146] width 82 height 82
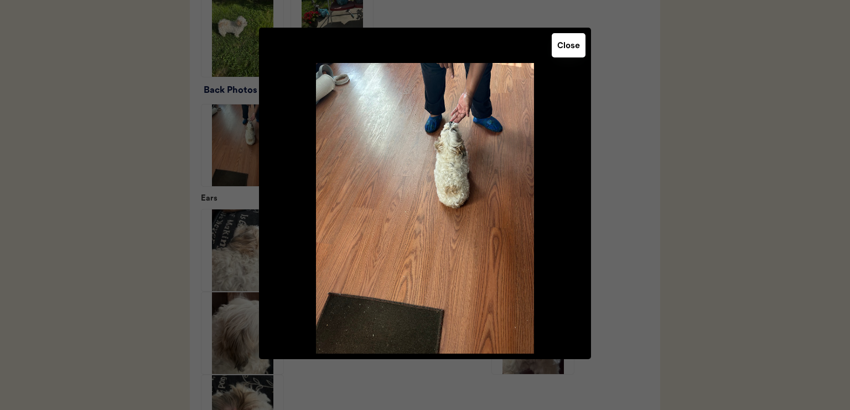
click at [571, 48] on button "Close" at bounding box center [568, 45] width 34 height 24
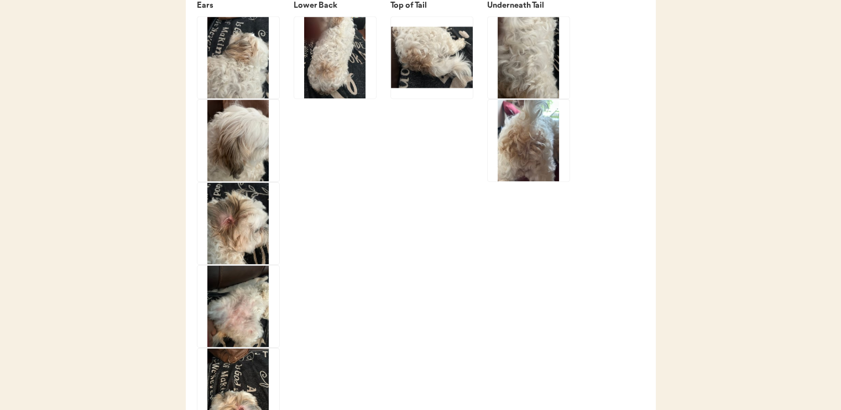
scroll to position [1604, 0]
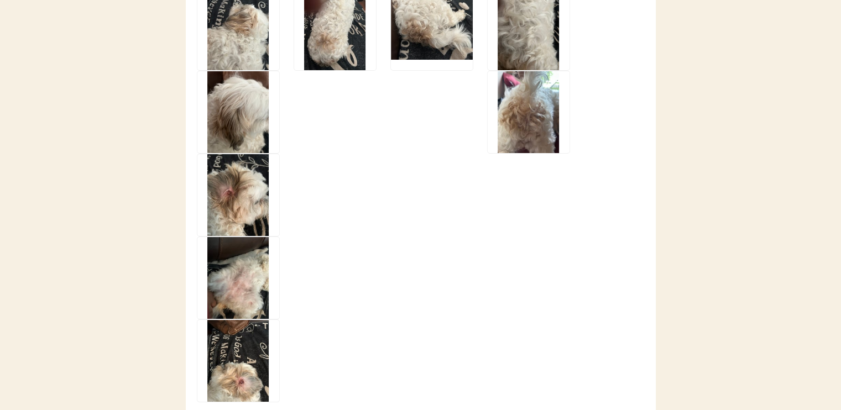
click at [242, 218] on img at bounding box center [238, 195] width 82 height 82
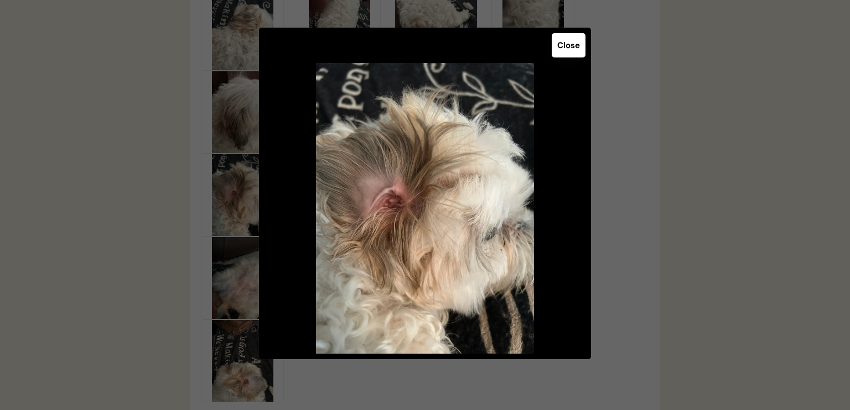
click at [573, 45] on button "Close" at bounding box center [568, 45] width 34 height 24
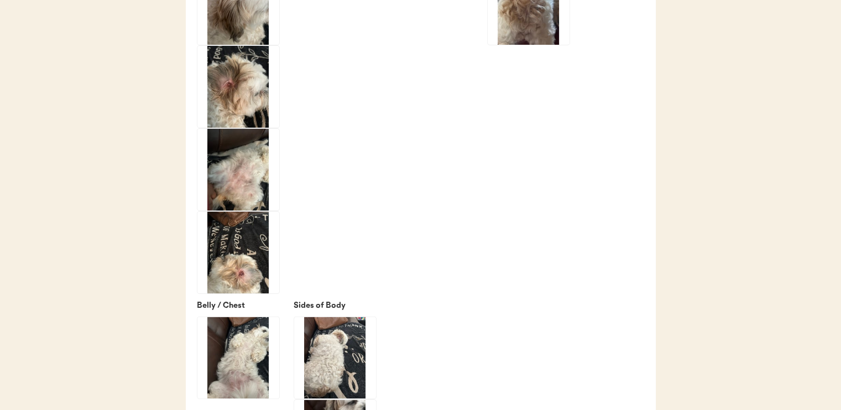
scroll to position [1715, 0]
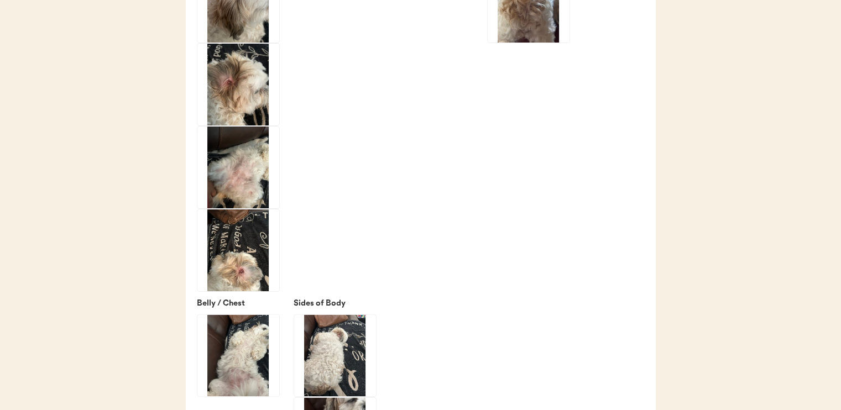
click at [241, 267] on img at bounding box center [238, 251] width 82 height 82
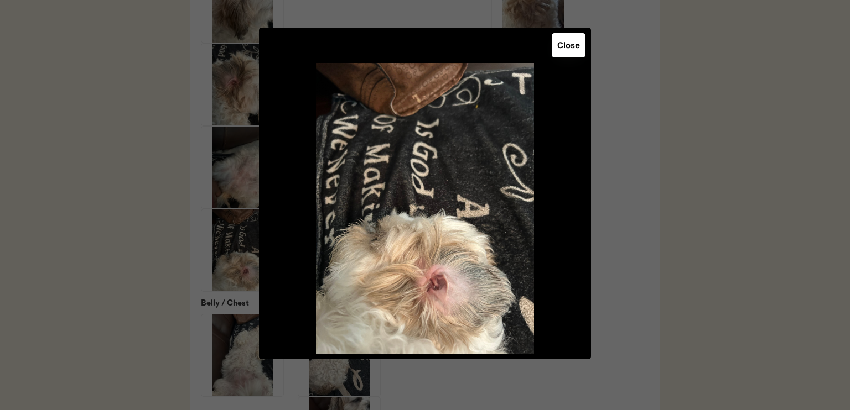
click at [567, 50] on button "Close" at bounding box center [568, 45] width 34 height 24
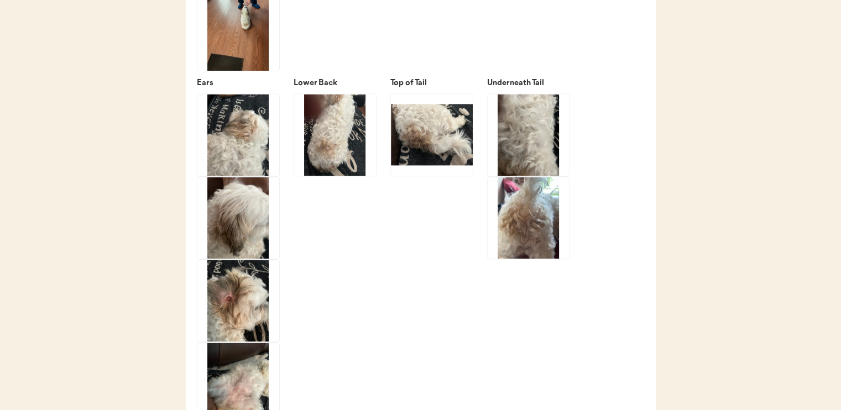
scroll to position [1493, 0]
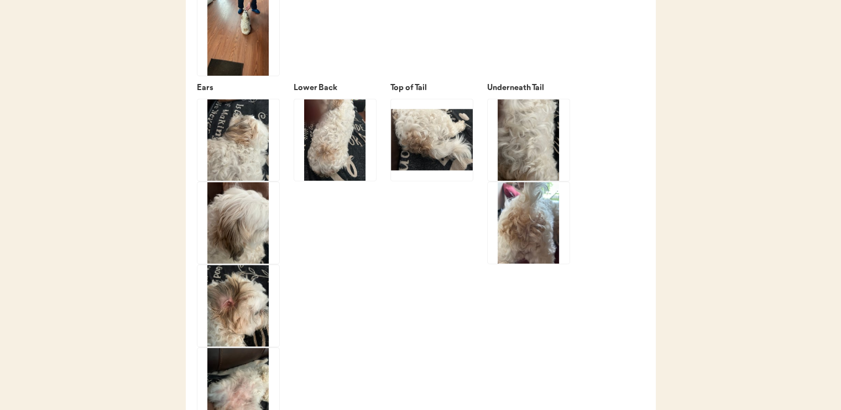
click at [331, 163] on img at bounding box center [335, 140] width 82 height 82
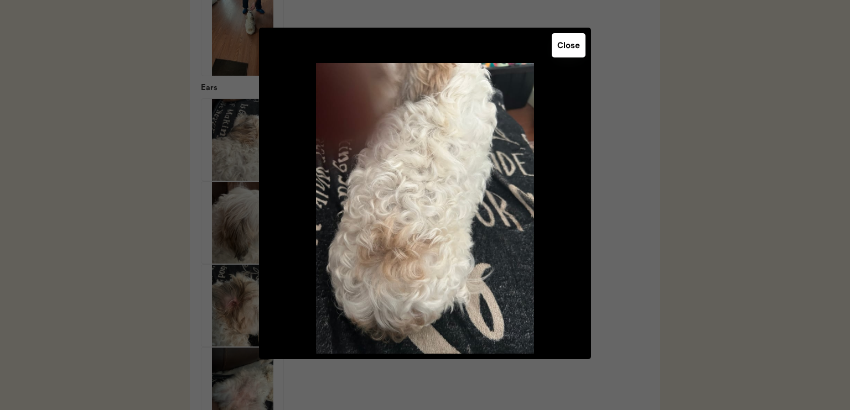
click at [562, 41] on button "Close" at bounding box center [568, 45] width 34 height 24
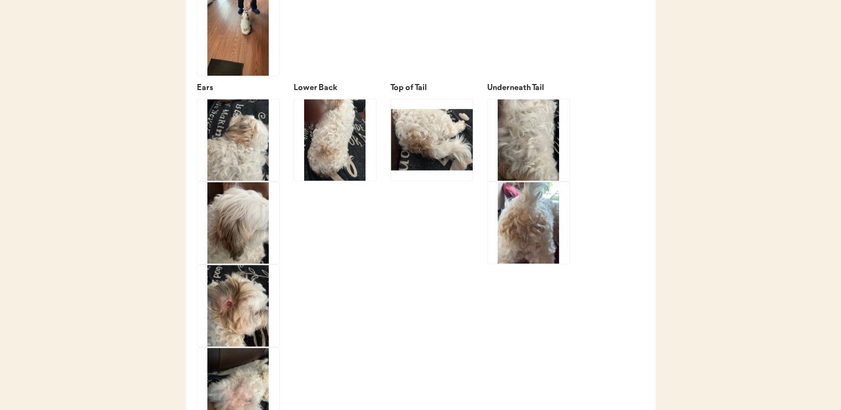
click at [453, 165] on img at bounding box center [432, 140] width 82 height 82
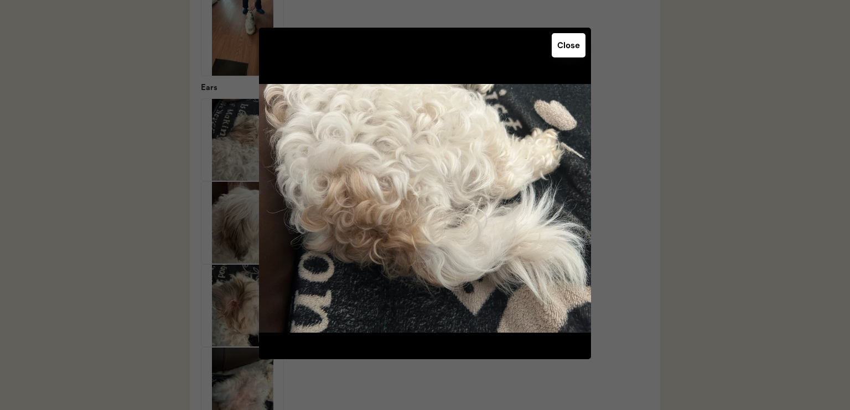
click at [565, 45] on button "Close" at bounding box center [568, 45] width 34 height 24
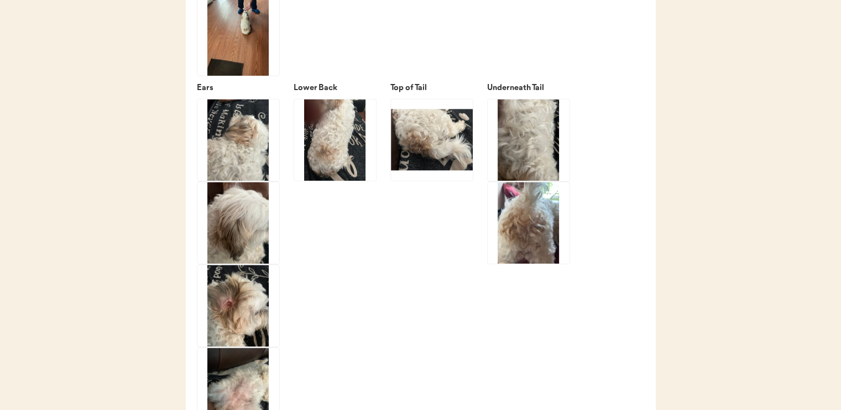
click at [536, 236] on img at bounding box center [529, 223] width 82 height 82
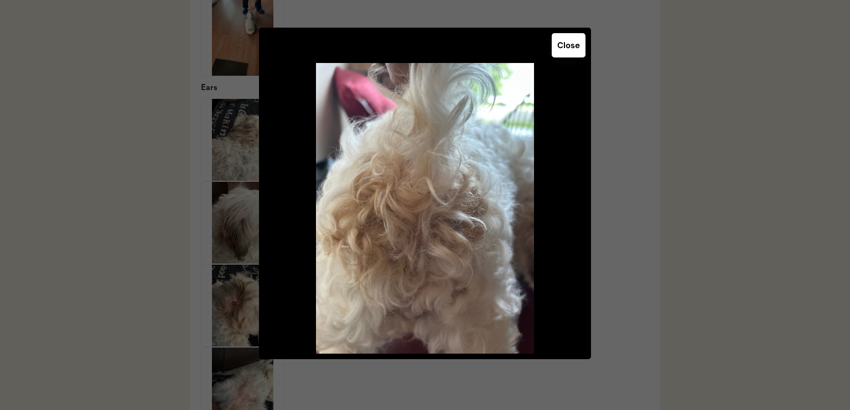
click at [563, 48] on button "Close" at bounding box center [568, 45] width 34 height 24
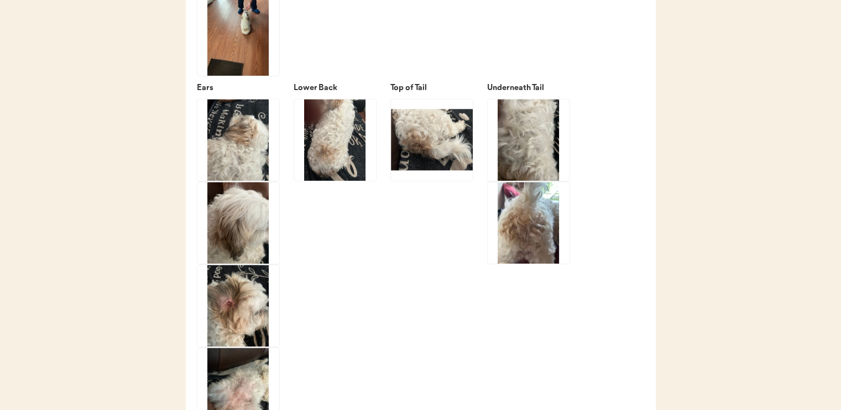
click at [537, 237] on img at bounding box center [529, 223] width 82 height 82
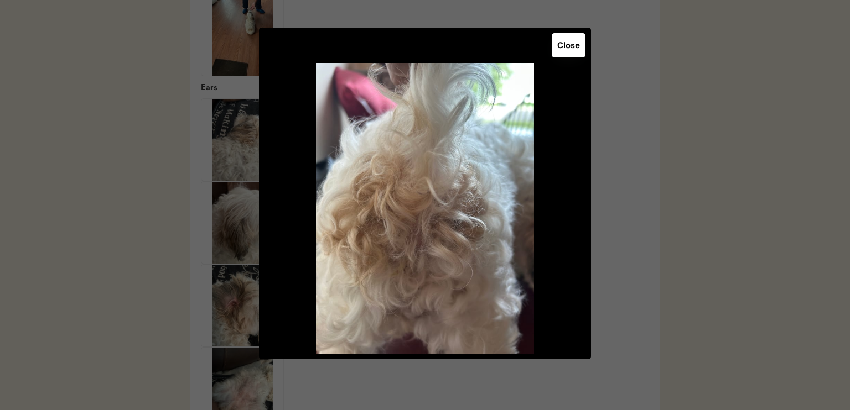
click at [569, 40] on button "Close" at bounding box center [568, 45] width 34 height 24
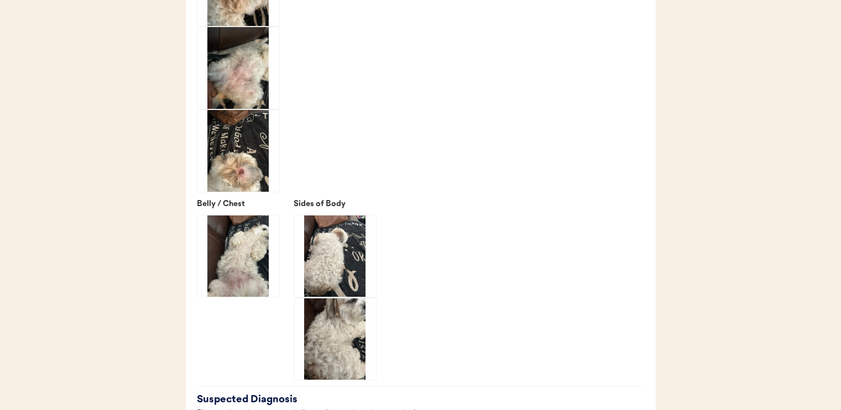
scroll to position [1881, 0]
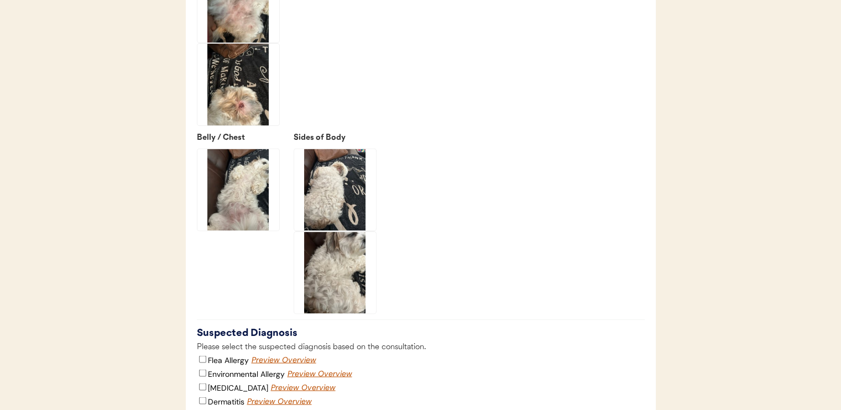
click at [241, 221] on img at bounding box center [238, 190] width 82 height 82
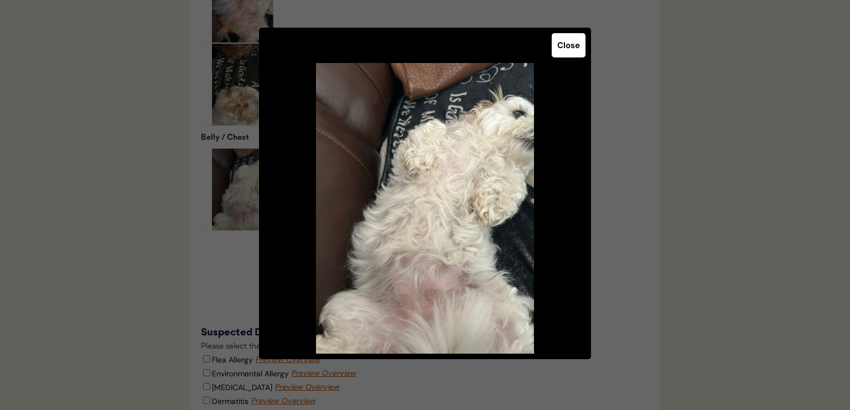
click at [568, 44] on button "Close" at bounding box center [568, 45] width 34 height 24
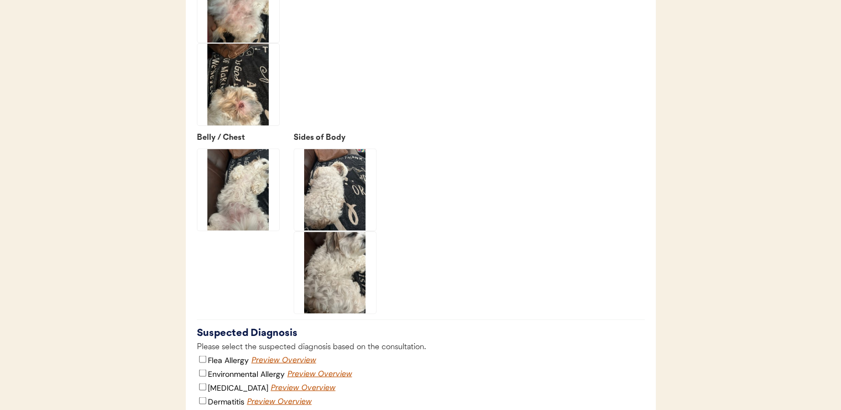
click at [340, 203] on img at bounding box center [335, 190] width 82 height 82
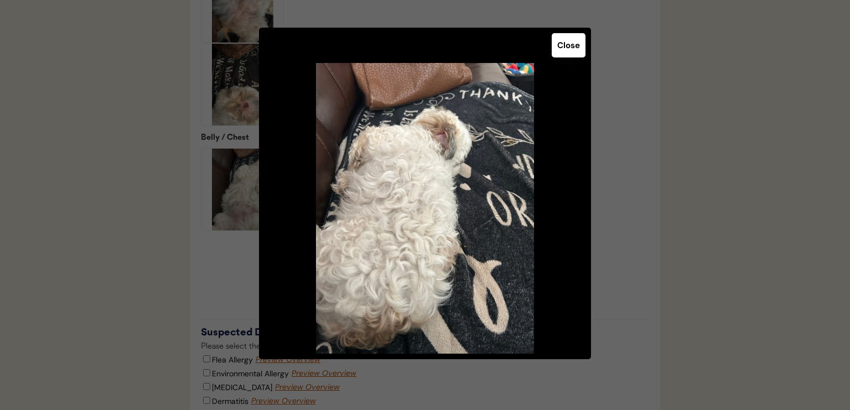
click at [576, 44] on button "Close" at bounding box center [568, 45] width 34 height 24
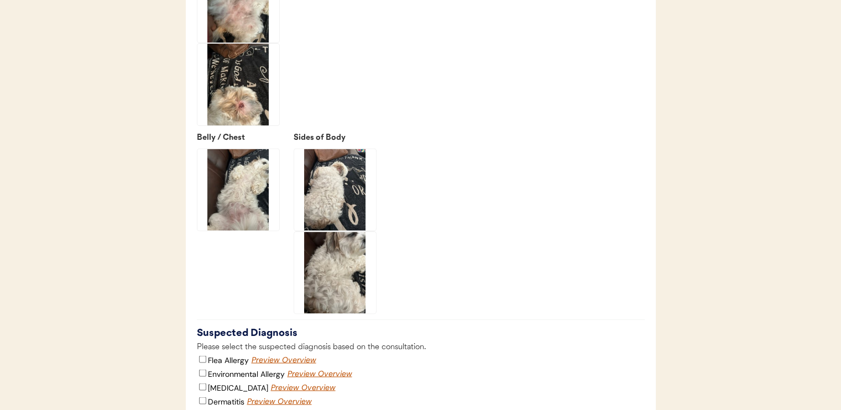
click at [332, 304] on img at bounding box center [335, 273] width 82 height 82
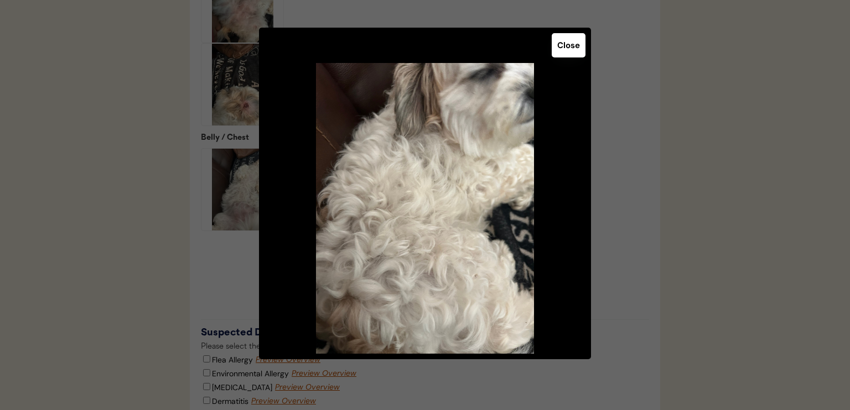
click at [571, 47] on button "Close" at bounding box center [568, 45] width 34 height 24
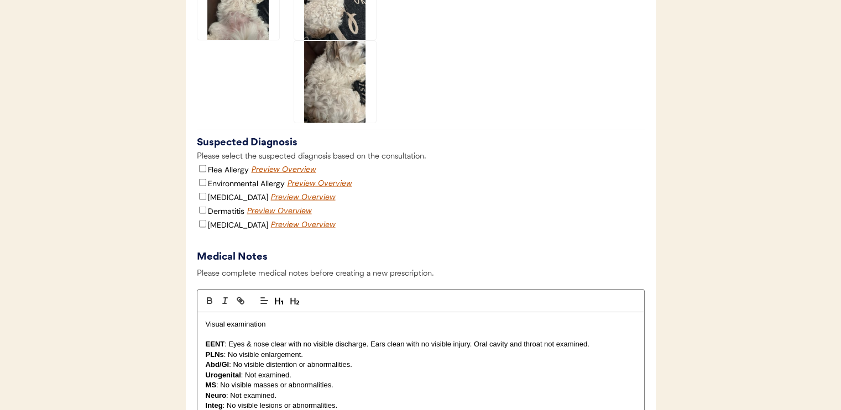
scroll to position [2046, 0]
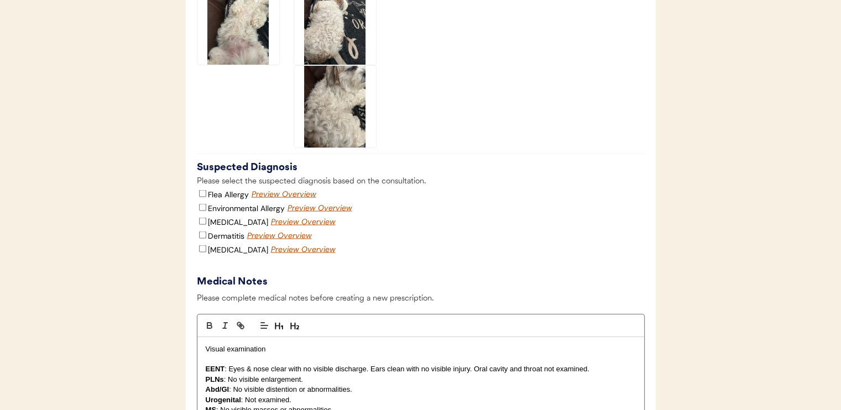
click at [216, 213] on label "Environmental Allergy" at bounding box center [246, 208] width 77 height 10
click at [206, 211] on input "Environmental Allergy" at bounding box center [202, 207] width 7 height 7
checkbox input "true"
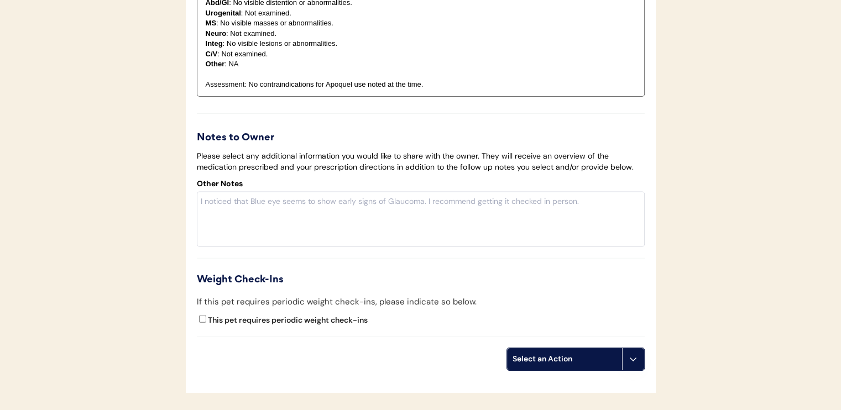
scroll to position [2434, 0]
click at [548, 364] on div "Select an Action" at bounding box center [565, 358] width 104 height 11
click at [561, 392] on div "Create a prescription" at bounding box center [562, 394] width 110 height 23
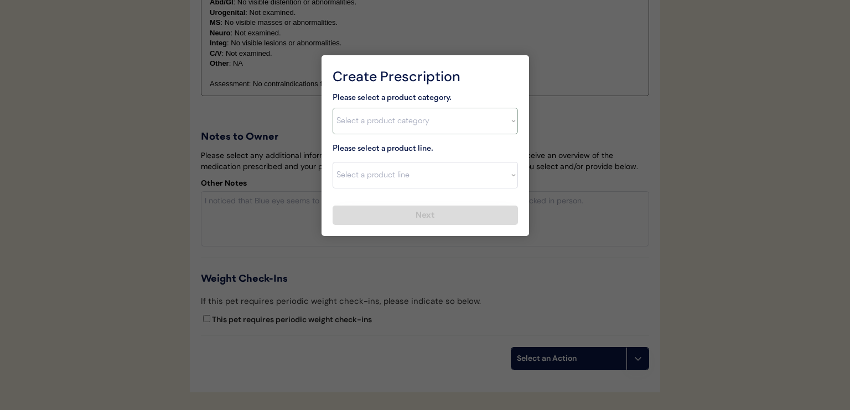
click at [420, 122] on select "Select a product category [MEDICAL_DATA] Antibiotics Anxiety Combo [MEDICAL_DAT…" at bounding box center [424, 121] width 185 height 27
select select ""[MEDICAL_DATA]""
click at [332, 108] on select "Select a product category Allergies Antibiotics Anxiety Combo Parasite Preventi…" at bounding box center [424, 121] width 185 height 27
click at [419, 166] on select "Select a product line Apoquel Chewable Tablet Apoquel Tablet Cyclosporine Derma…" at bounding box center [424, 175] width 185 height 27
select select ""Apoquel Tablet""
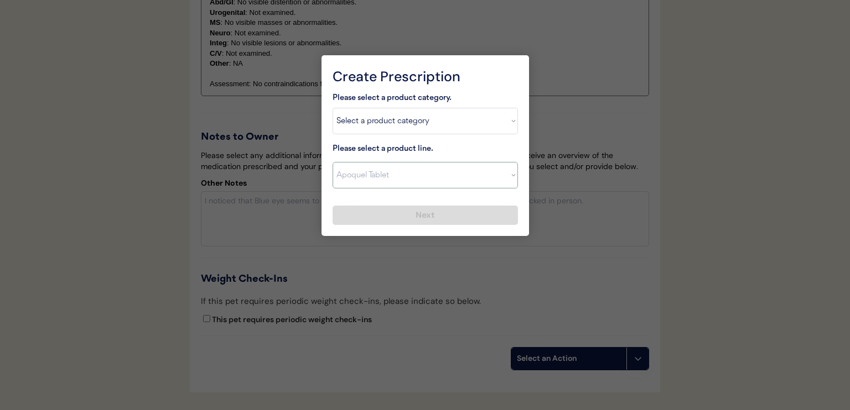
click at [332, 162] on select "Select a product line Apoquel Chewable Tablet Apoquel Tablet Cyclosporine Derma…" at bounding box center [424, 175] width 185 height 27
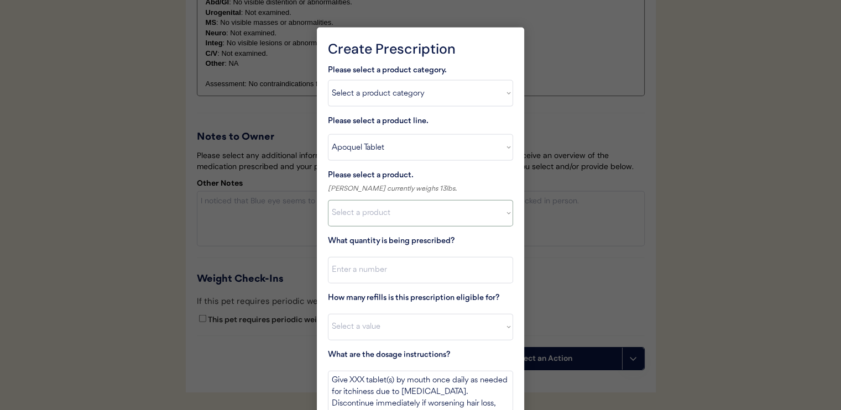
click at [430, 207] on select "Select a product Apoquel Tablet (16 mg) Apoquel Tablet (3.6 mg) Apoquel Tablet …" at bounding box center [420, 213] width 185 height 27
select select ""1348695171700984260__LOOKUP__1720647054592x759333479465255000""
click at [328, 200] on select "Select a product Apoquel Tablet (16 mg) Apoquel Tablet (3.6 mg) Apoquel Tablet …" at bounding box center [420, 213] width 185 height 27
click at [432, 264] on input "input" at bounding box center [420, 270] width 185 height 27
type input "30"
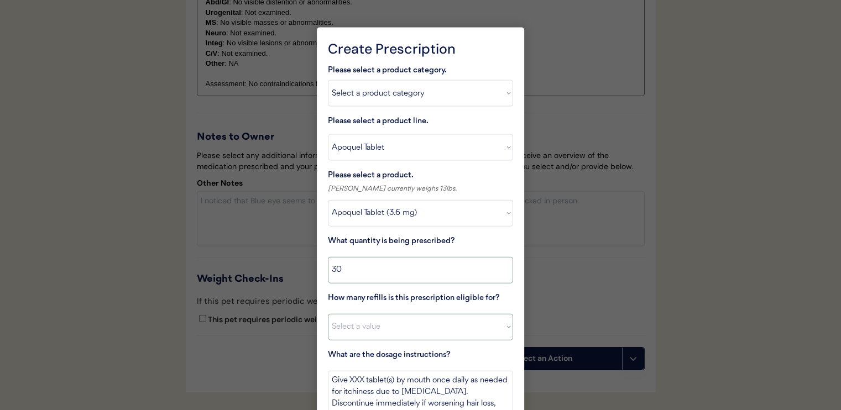
click at [465, 332] on select "Select a value 0 1 2 3 4 5 6 7 8 10 11" at bounding box center [420, 327] width 185 height 27
select select "11"
click at [328, 314] on select "Select a value 0 1 2 3 4 5 6 7 8 10 11" at bounding box center [420, 327] width 185 height 27
click at [350, 378] on textarea "Give XXX tablet(s) by mouth once daily as needed for itchiness due to allergies…" at bounding box center [420, 391] width 185 height 41
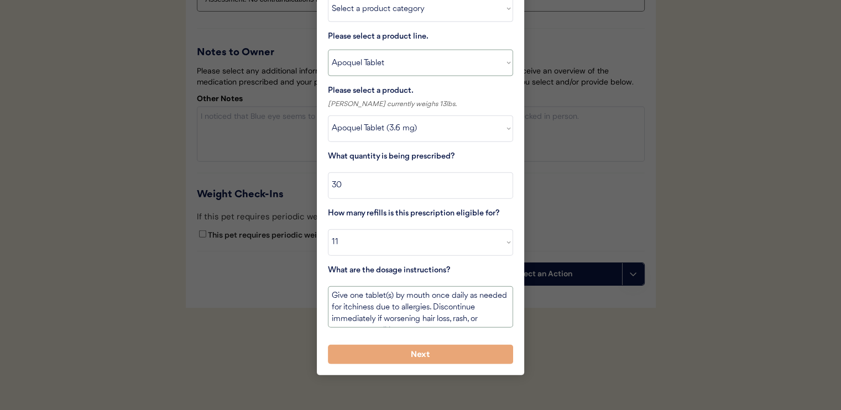
scroll to position [2538, 0]
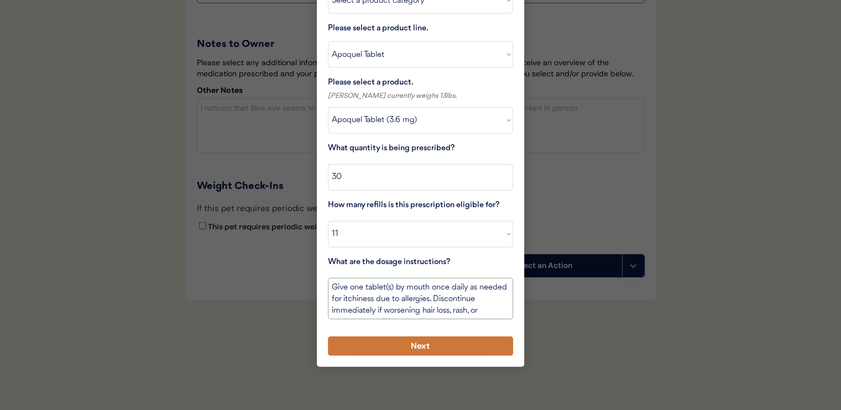
type textarea "Give one tablet(s) by mouth once daily as needed for itchiness due to allergies…"
click at [450, 337] on button "Next" at bounding box center [420, 346] width 185 height 19
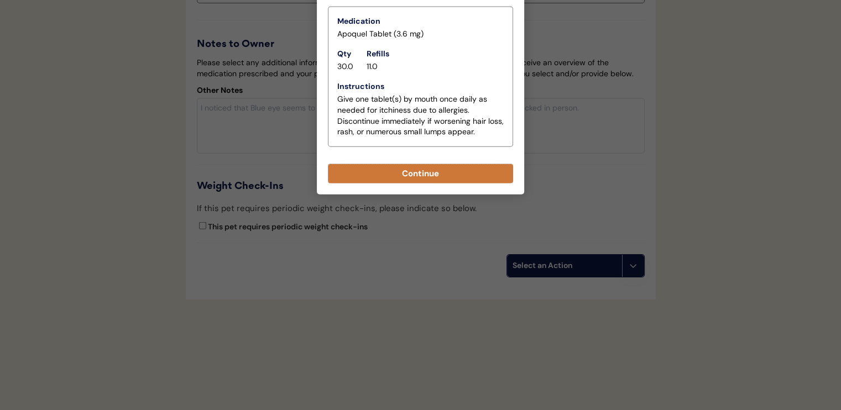
click at [385, 166] on button "Continue" at bounding box center [420, 173] width 185 height 19
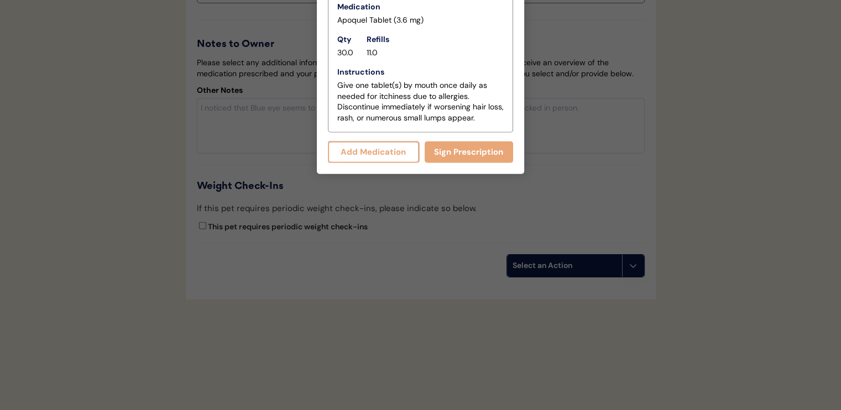
click at [381, 143] on button "Add Medication" at bounding box center [373, 153] width 91 height 22
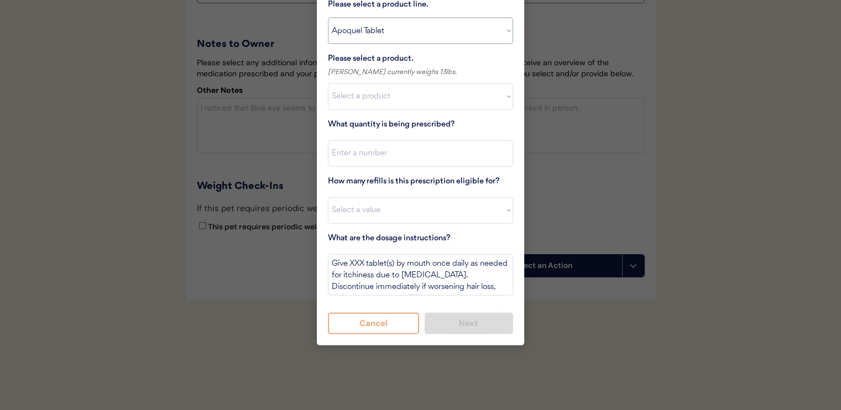
click at [389, 18] on select "Select a product line Apoquel Chewable Tablet Apoquel Tablet Cyclosporine Derma…" at bounding box center [420, 31] width 185 height 27
click at [392, 18] on select "Select a product line Apoquel Chewable Tablet Apoquel Tablet Cyclosporine Derma…" at bounding box center [420, 31] width 185 height 27
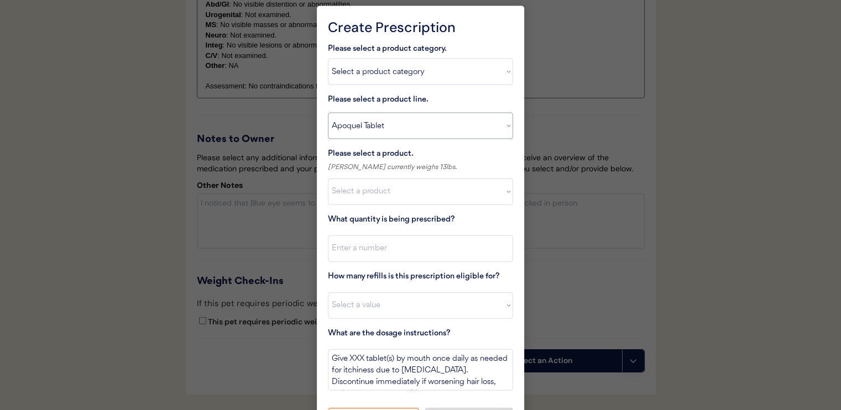
scroll to position [2451, 0]
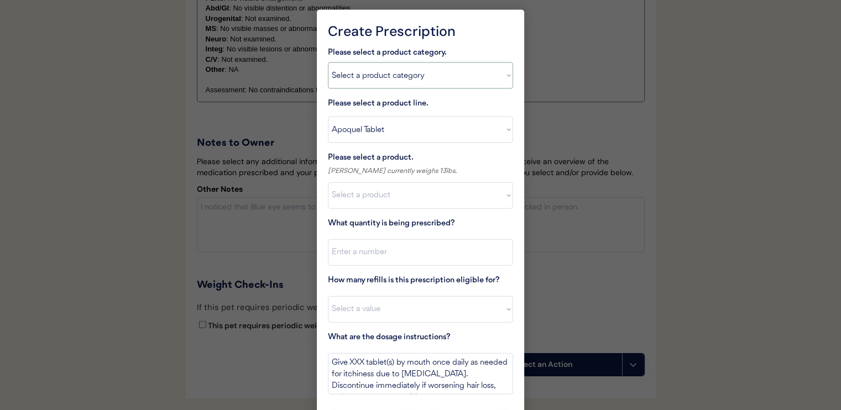
click at [391, 73] on select "Select a product category Allergies Antibiotics Anxiety Combo Parasite Preventi…" at bounding box center [420, 76] width 185 height 27
select select ""combo_parasite_prevention""
click at [328, 63] on select "Select a product category Allergies Antibiotics Anxiety Combo Parasite Preventi…" at bounding box center [420, 76] width 185 height 27
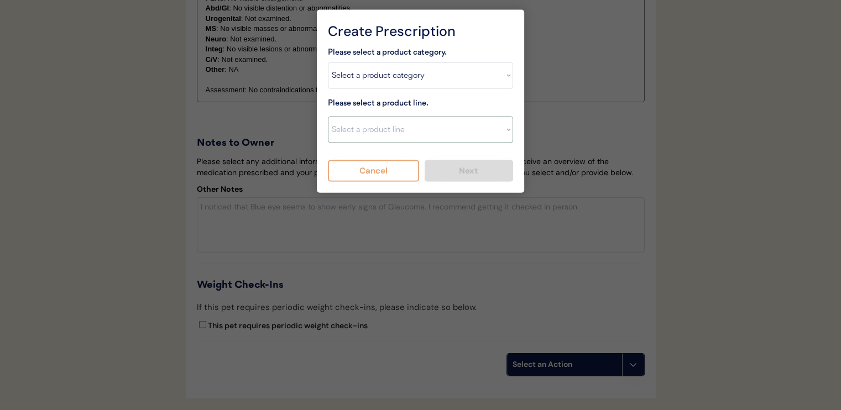
click at [395, 121] on select "Select a product line Advantage Multi for Dogs Credelio Quattro NexGard Plus Ne…" at bounding box center [420, 130] width 185 height 27
select select ""Simparica Trio""
click at [328, 117] on select "Select a product line Advantage Multi for Dogs Credelio Quattro NexGard Plus Ne…" at bounding box center [420, 130] width 185 height 27
type textarea "Give one chew by mouth every 30 days year round to control internal and externa…"
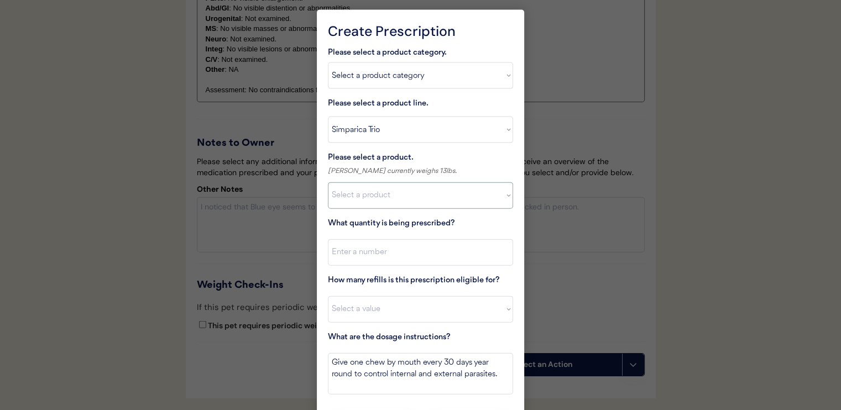
click at [405, 199] on select "Select a product Simparica Trio, 2.8 - 5.5lbs Simparica Trio, 5.6 - 11lbs Simpa…" at bounding box center [420, 196] width 185 height 27
click at [328, 183] on select "Select a product Simparica Trio, 2.8 - 5.5lbs Simparica Trio, 5.6 - 11lbs Simpa…" at bounding box center [420, 196] width 185 height 27
click at [417, 192] on select "Select a product Simparica Trio, 2.8 - 5.5lbs Simparica Trio, 5.6 - 11lbs Simpa…" at bounding box center [420, 196] width 185 height 27
select select ""1348695171700984260__LOOKUP__1704773707524x272401533562219200""
click at [328, 183] on select "Select a product Simparica Trio, 2.8 - 5.5lbs Simparica Trio, 5.6 - 11lbs Simpa…" at bounding box center [420, 196] width 185 height 27
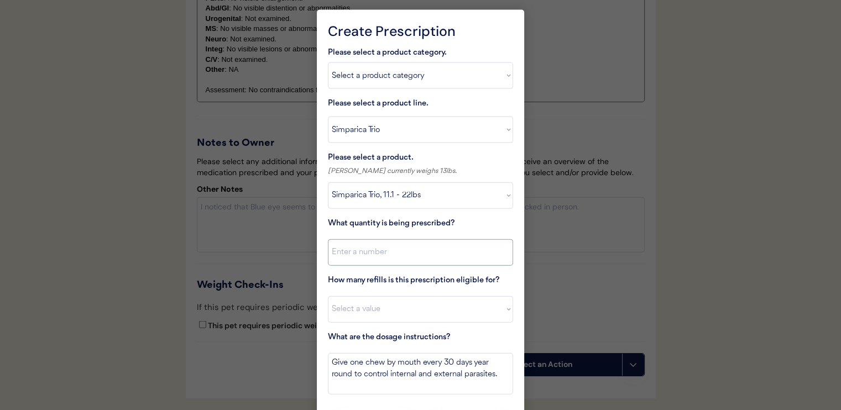
click at [418, 261] on input "input" at bounding box center [420, 252] width 185 height 27
type input "1"
click at [432, 324] on div "Please select a product category. Select a product category Allergies Antibioti…" at bounding box center [420, 239] width 185 height 387
click at [429, 306] on select "Select a value 0 1 2 3 4 5 6 7 8 10 11" at bounding box center [420, 309] width 185 height 27
select select "11"
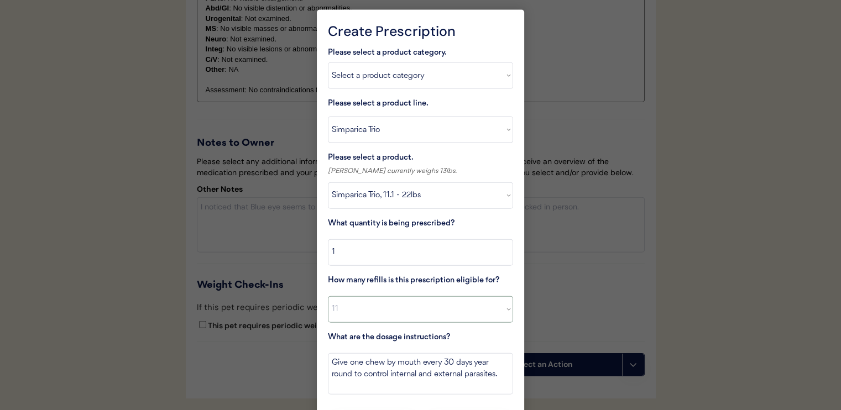
click at [328, 296] on select "Select a value 0 1 2 3 4 5 6 7 8 10 11" at bounding box center [420, 309] width 185 height 27
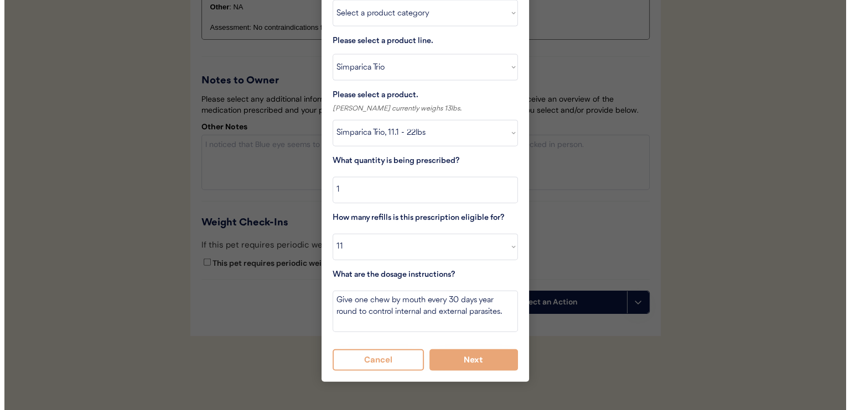
scroll to position [2562, 0]
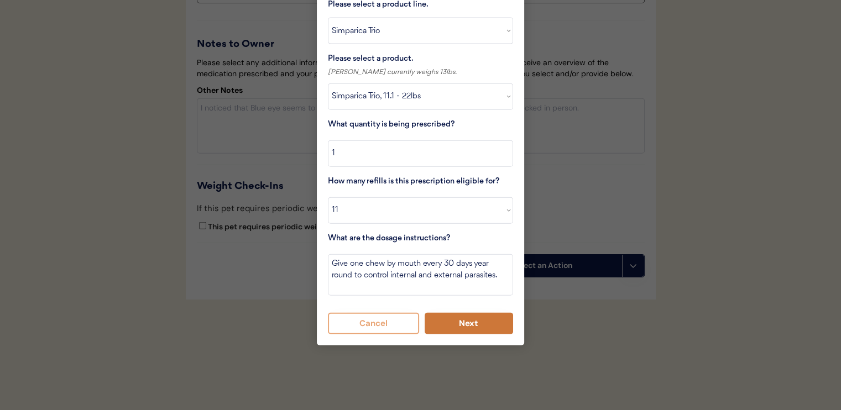
click at [449, 313] on button "Next" at bounding box center [469, 324] width 89 height 22
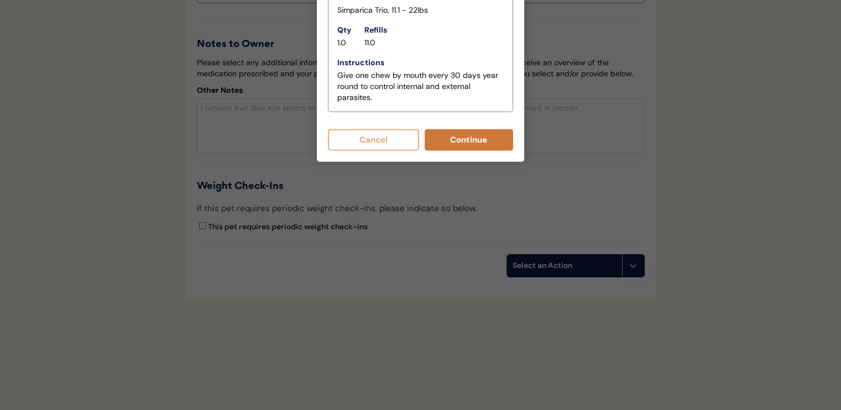
click at [454, 129] on button "Continue" at bounding box center [469, 140] width 89 height 22
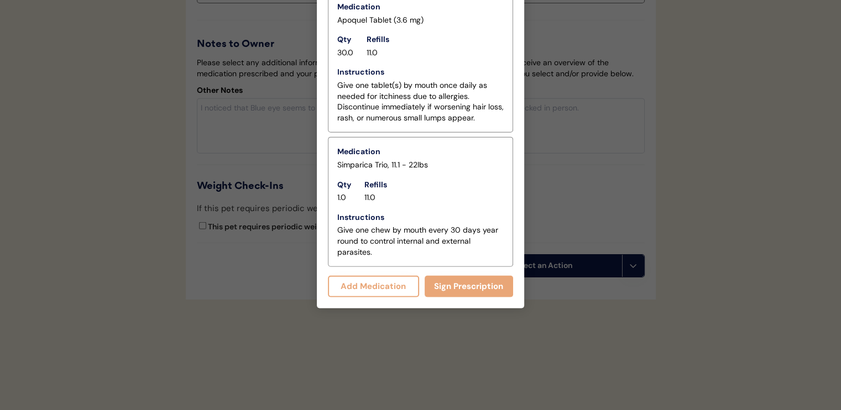
click at [601, 197] on div at bounding box center [420, 205] width 841 height 410
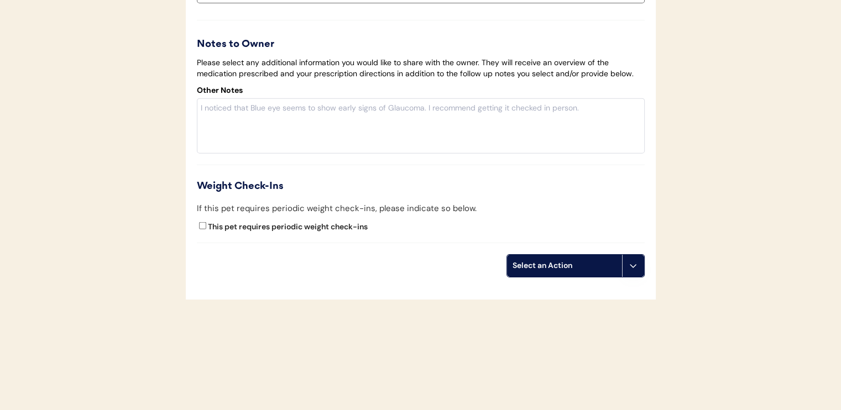
click at [566, 263] on div "Select an Action" at bounding box center [565, 266] width 104 height 11
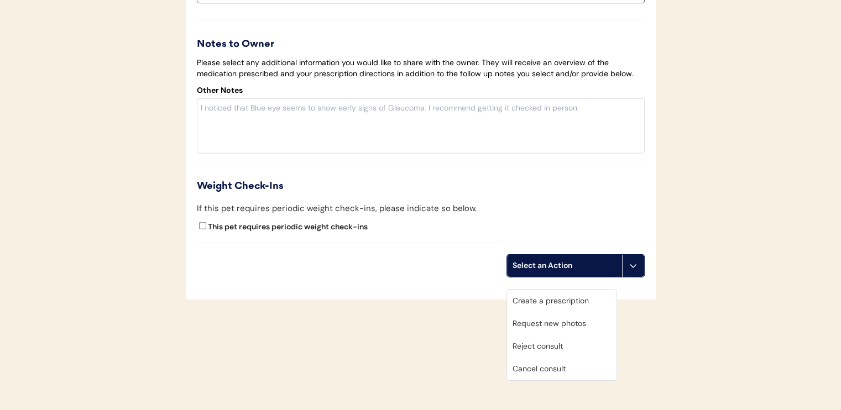
click at [554, 292] on div "Create a prescription" at bounding box center [562, 301] width 110 height 23
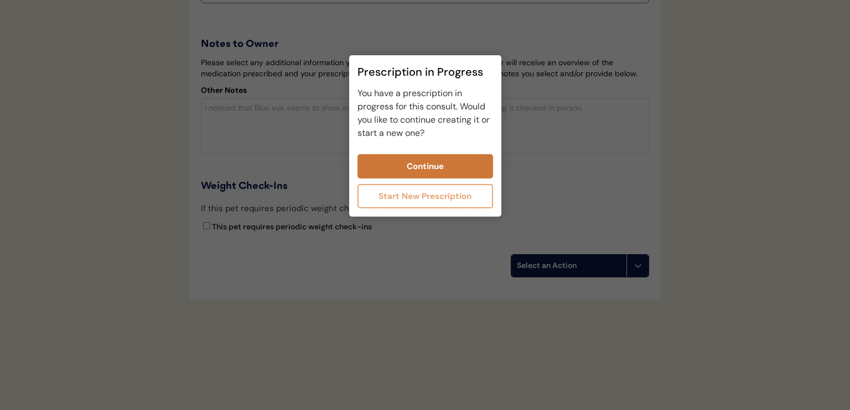
click at [440, 163] on button "Continue" at bounding box center [425, 166] width 136 height 24
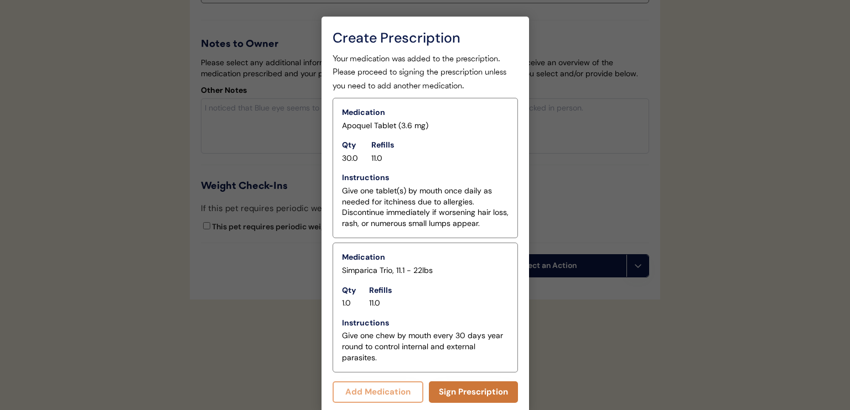
click at [480, 388] on button "Sign Prescription" at bounding box center [473, 393] width 89 height 22
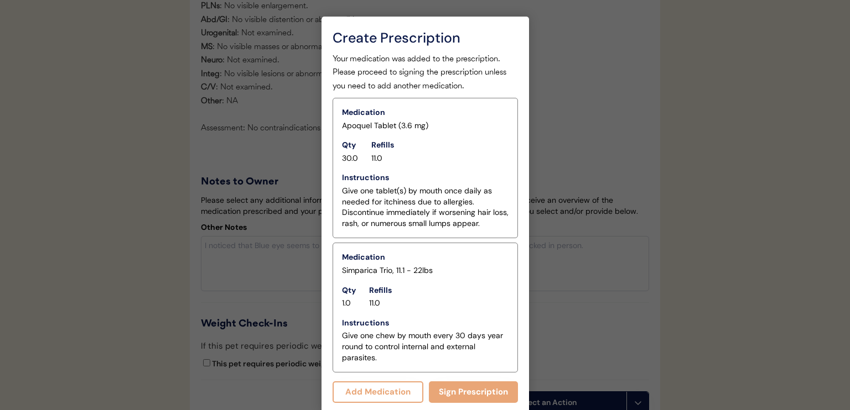
scroll to position [2553, 0]
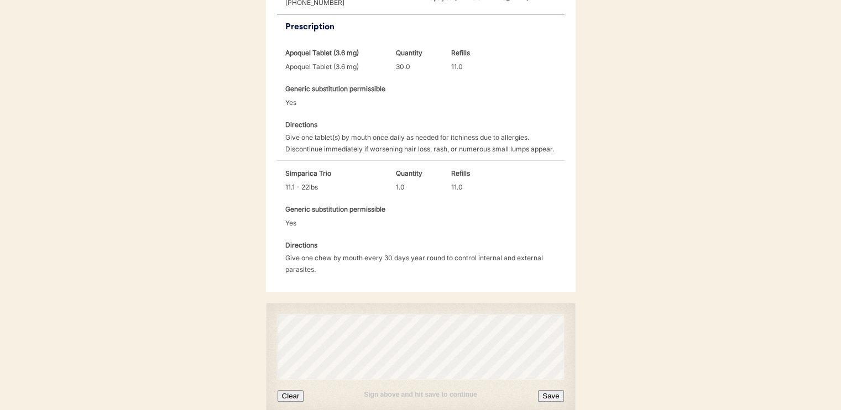
scroll to position [378, 0]
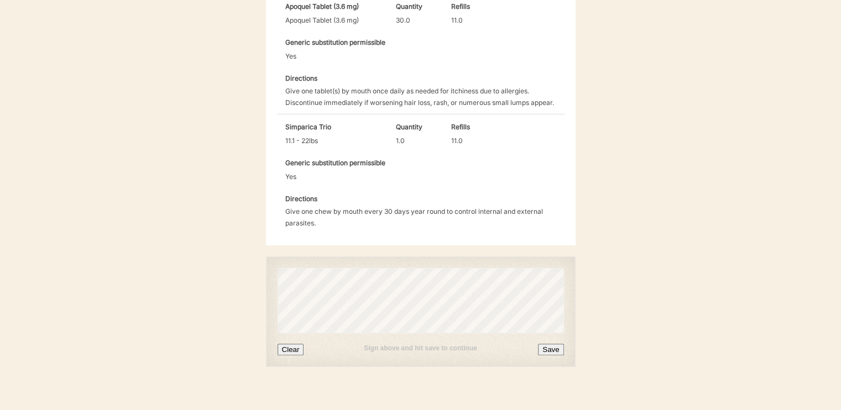
click at [541, 344] on button "Save" at bounding box center [550, 350] width 25 height 12
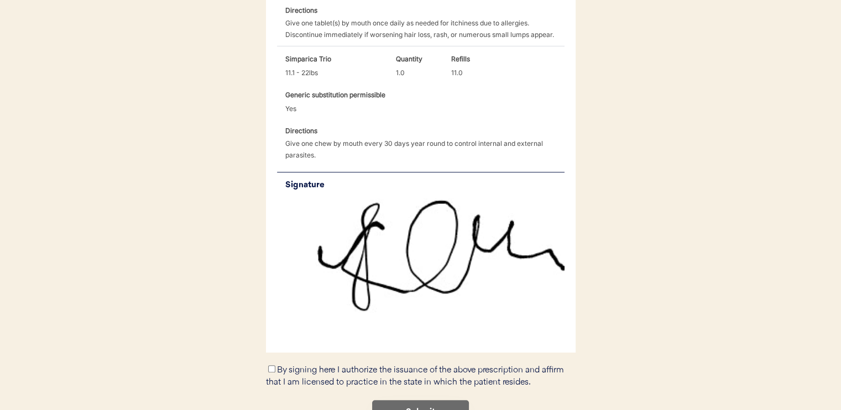
scroll to position [504, 0]
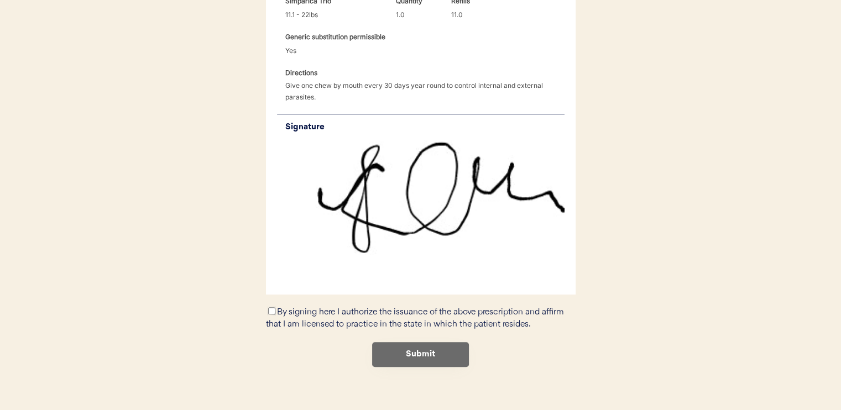
click at [272, 308] on input "By signing here I authorize the issuance of the above prescription and affirm t…" at bounding box center [271, 311] width 7 height 7
checkbox input "true"
drag, startPoint x: 397, startPoint y: 335, endPoint x: 470, endPoint y: 409, distance: 104.0
click at [398, 342] on button "Submit" at bounding box center [420, 354] width 97 height 25
